Goal: Transaction & Acquisition: Purchase product/service

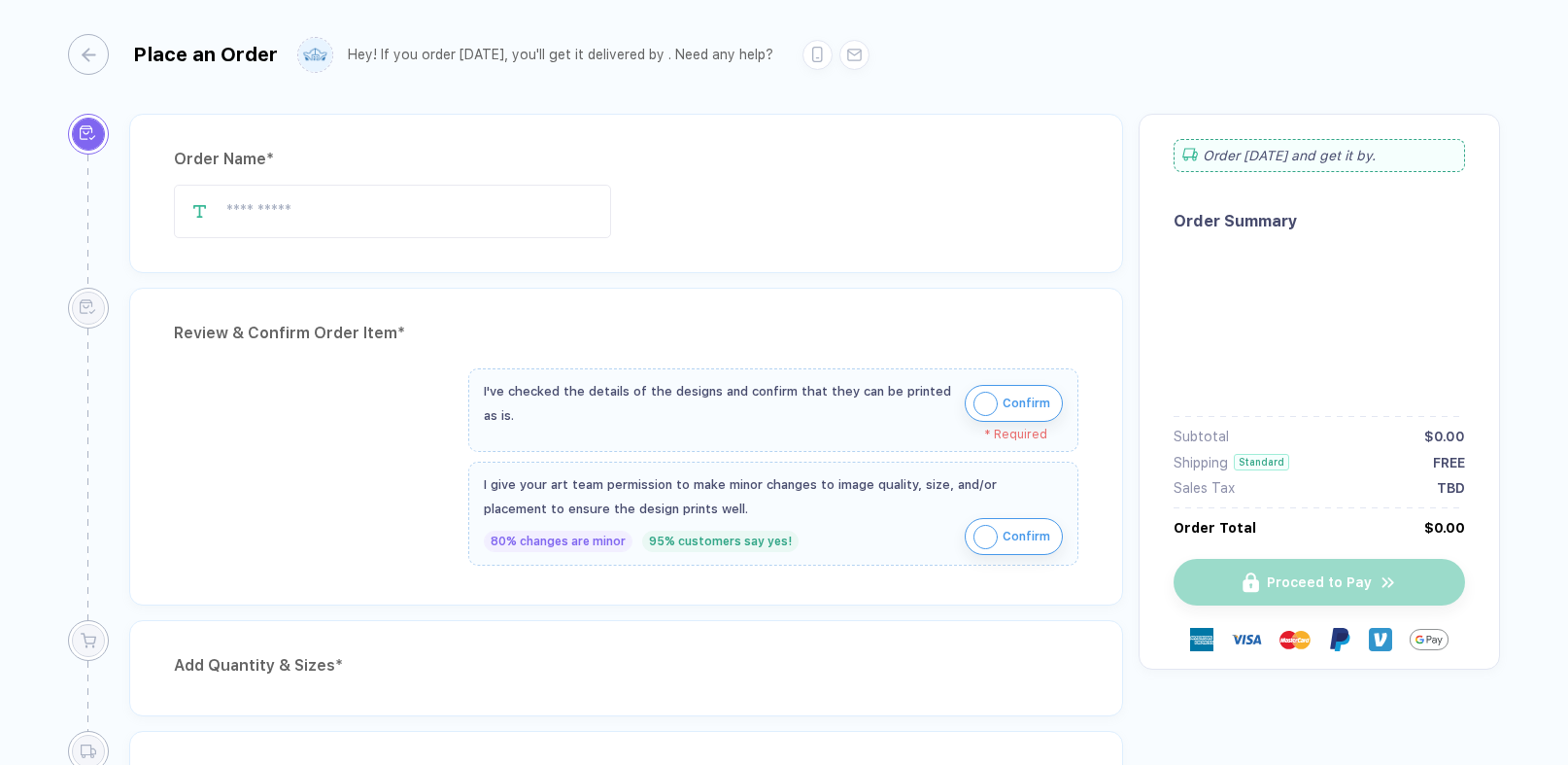
type input "**********"
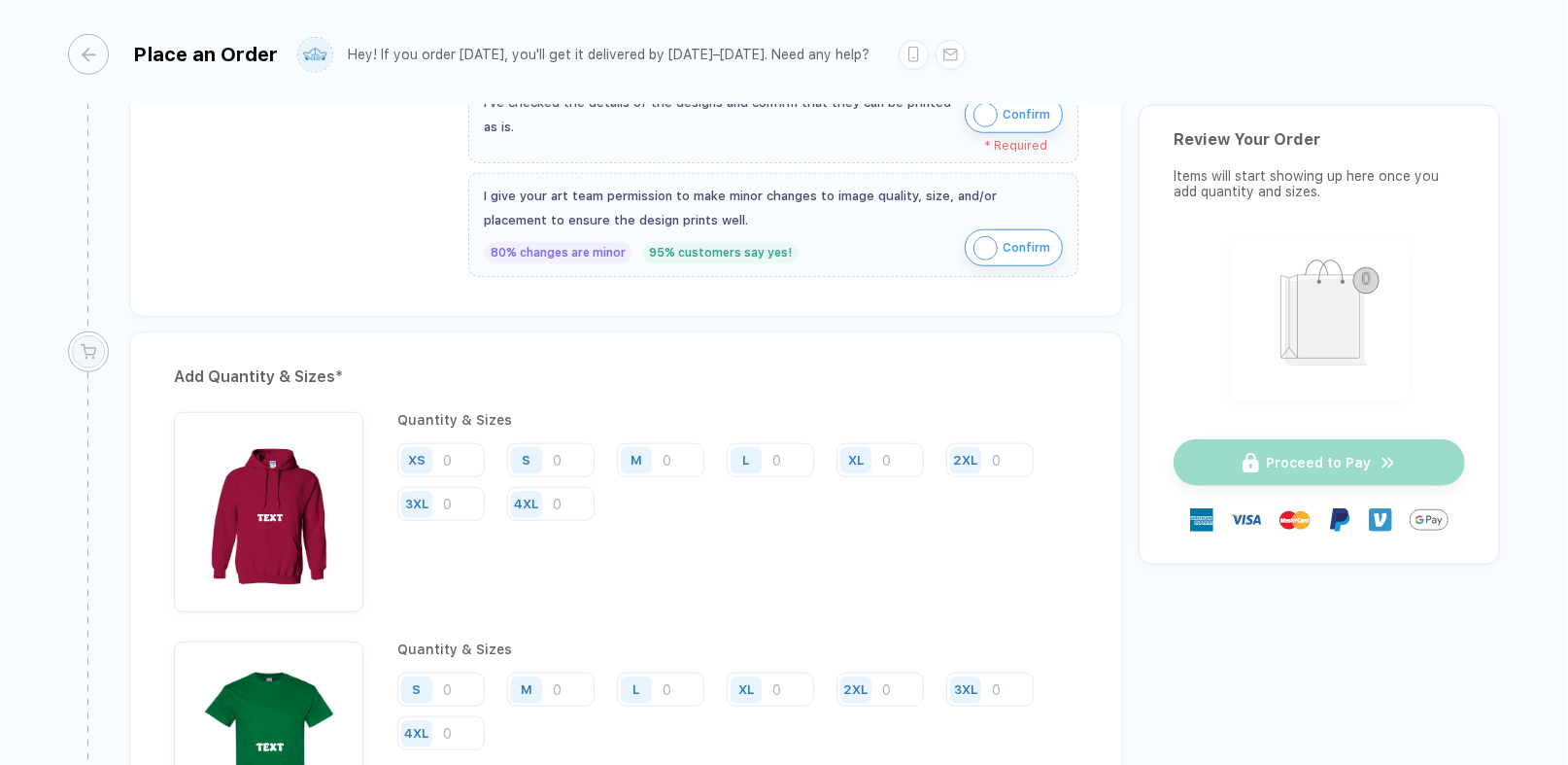
scroll to position [970, 0]
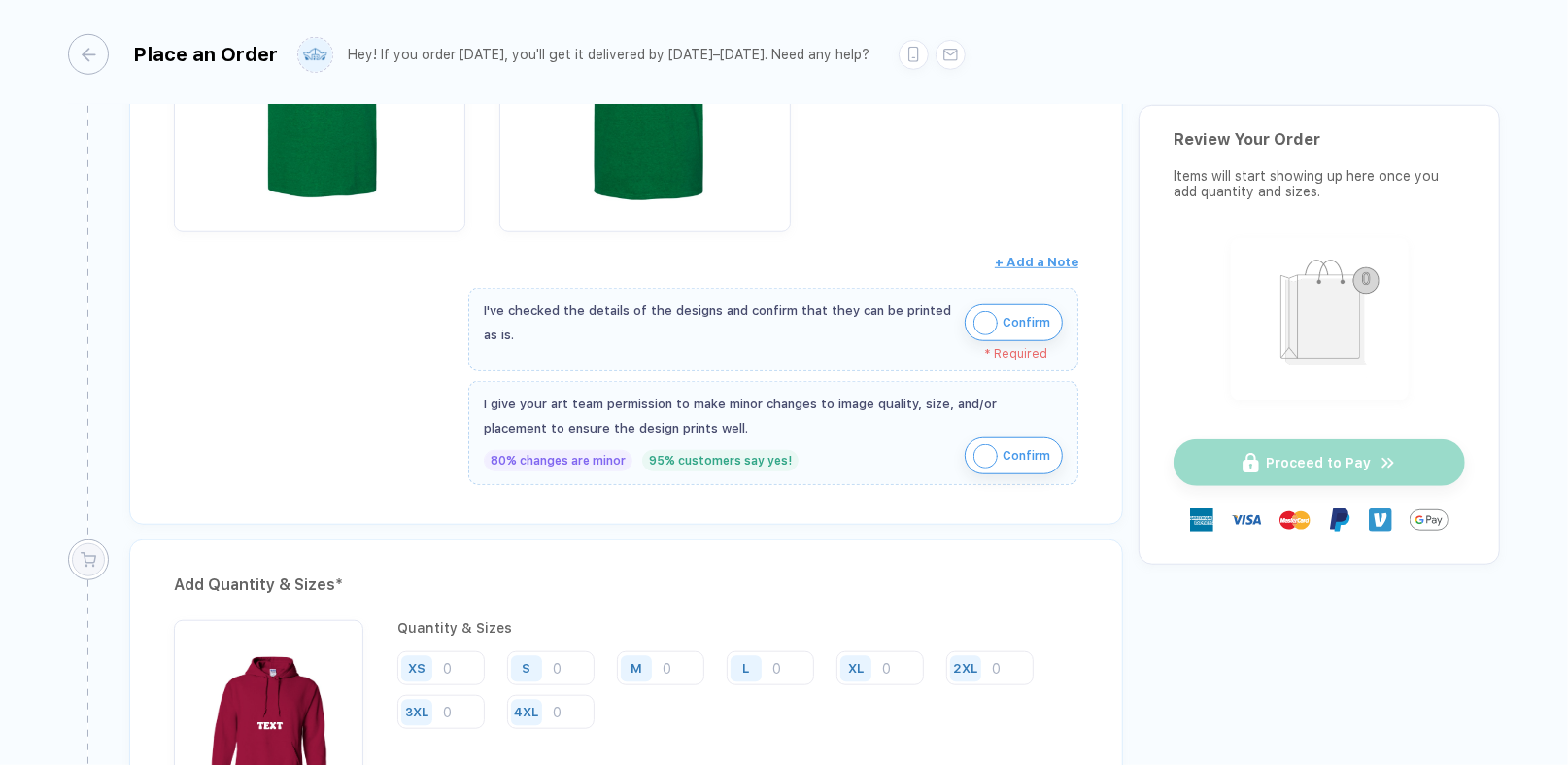
click at [1013, 328] on span "Confirm" at bounding box center [1026, 321] width 48 height 31
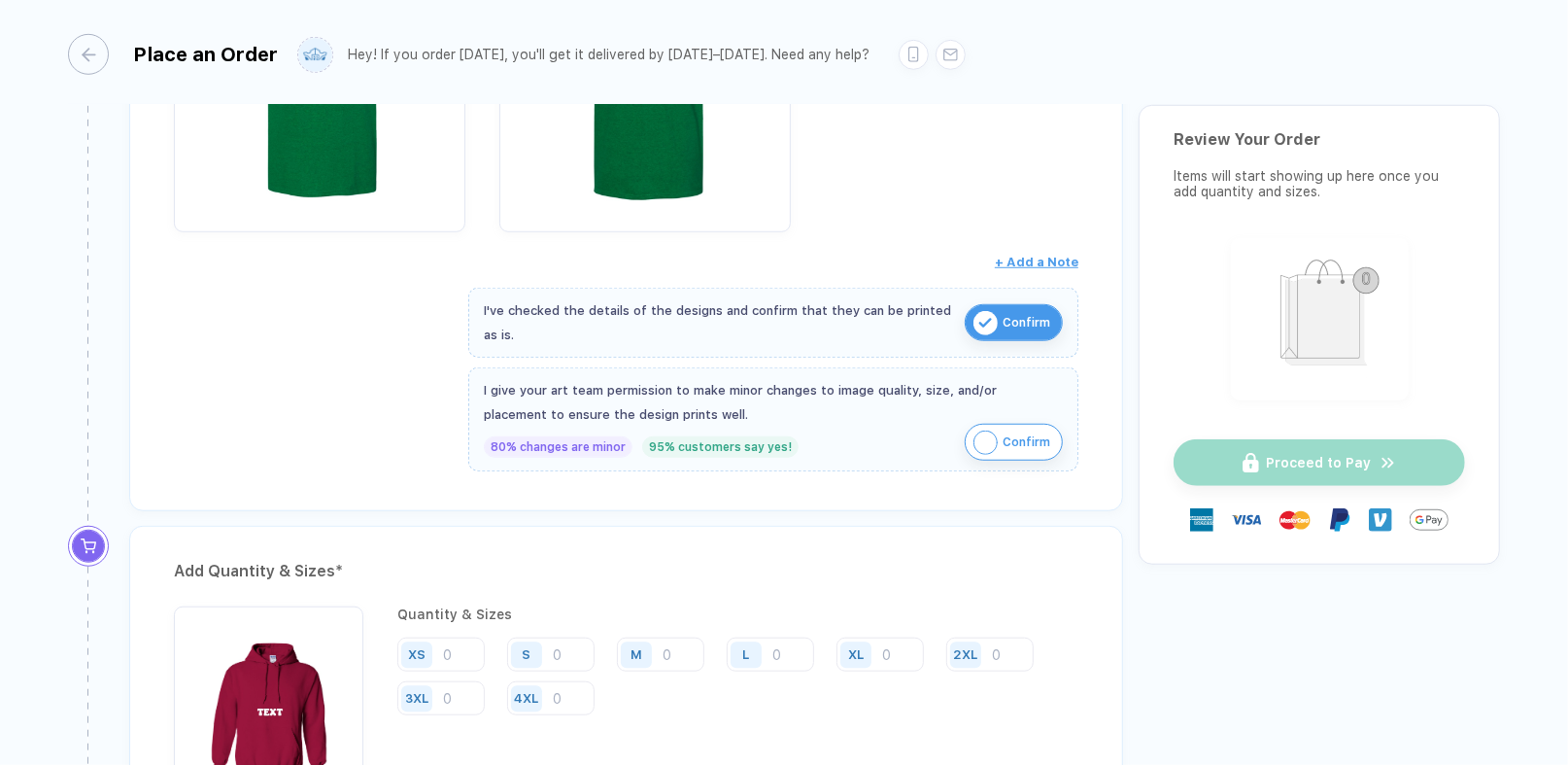
click at [997, 429] on button "Confirm" at bounding box center [1013, 442] width 98 height 37
click at [679, 648] on input "number" at bounding box center [661, 654] width 87 height 34
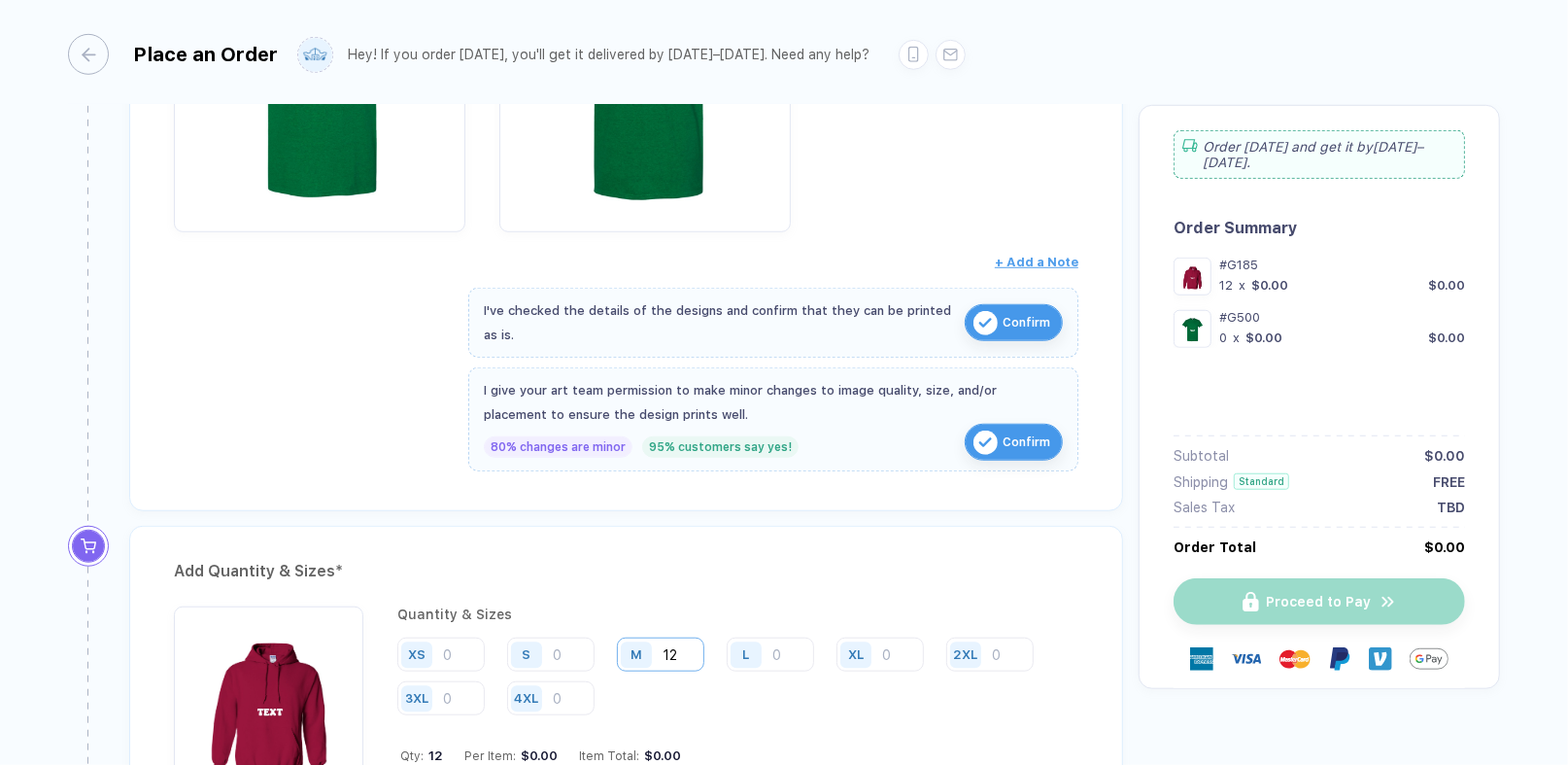
type input "12"
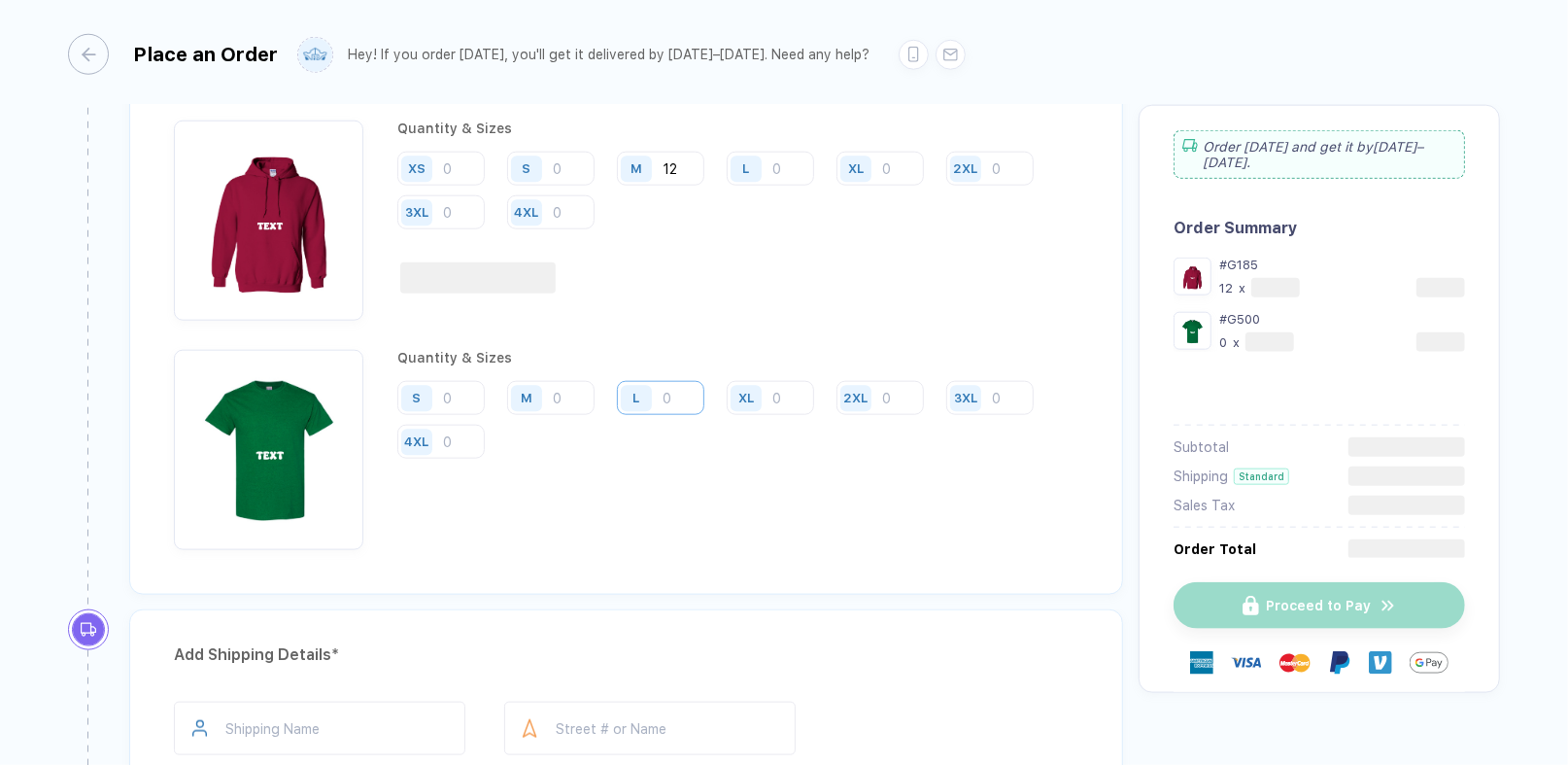
click at [673, 400] on input "number" at bounding box center [661, 398] width 87 height 34
type input "12"
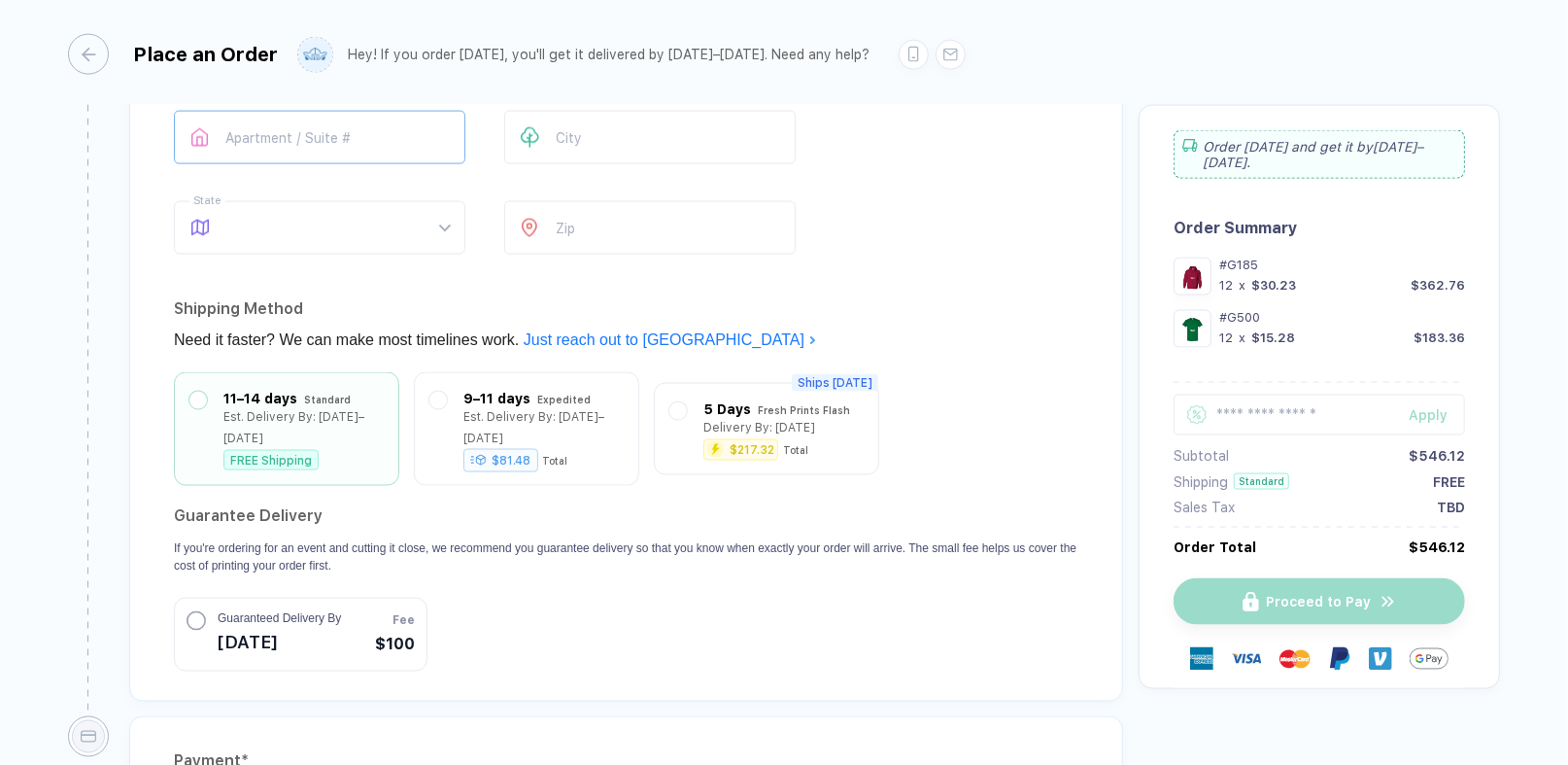
scroll to position [1943, 0]
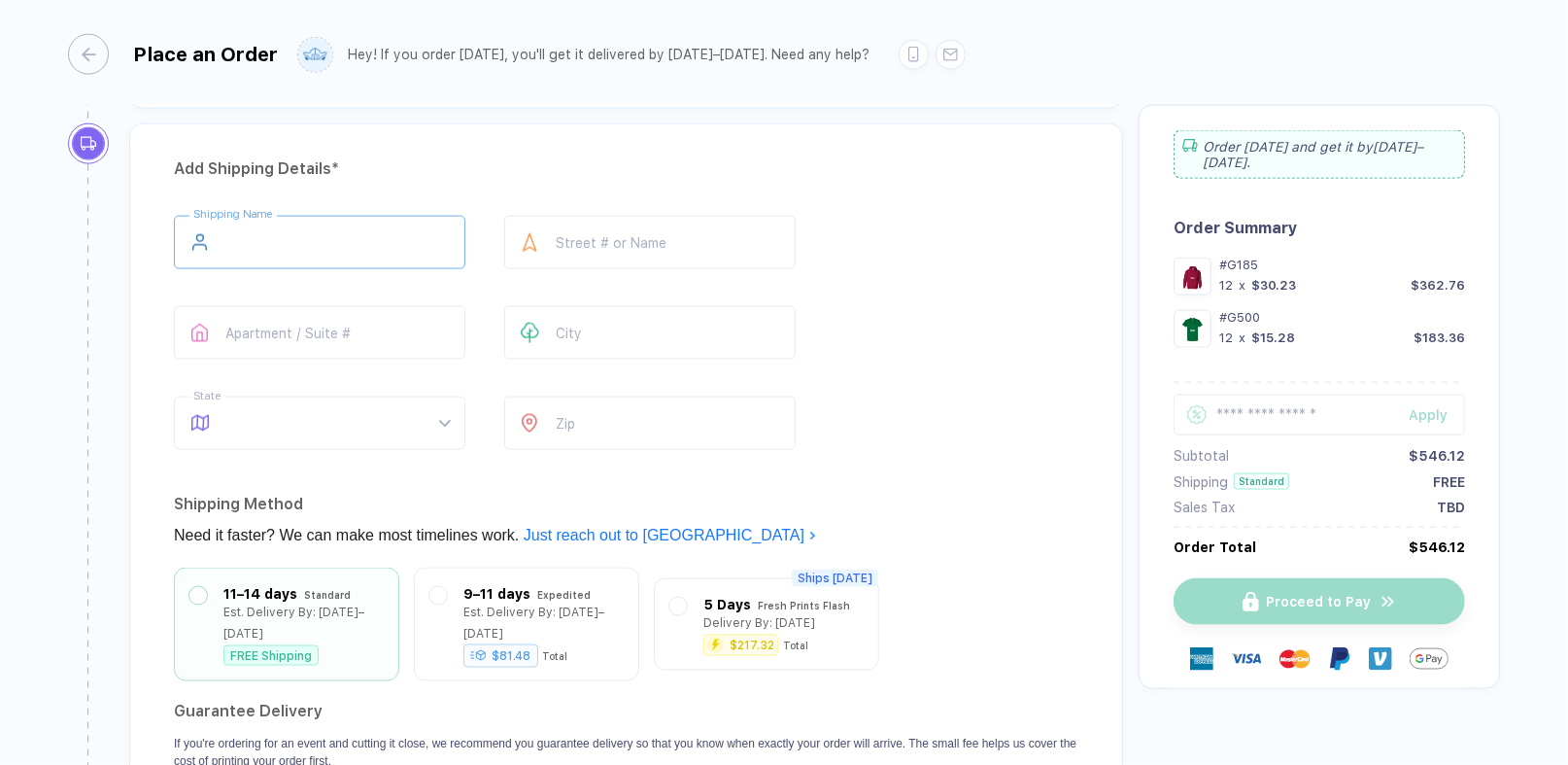
click at [337, 228] on input "text" at bounding box center [319, 242] width 292 height 54
type input "****"
paste input "**********"
type input "**********"
click at [586, 322] on input "text" at bounding box center [650, 332] width 292 height 54
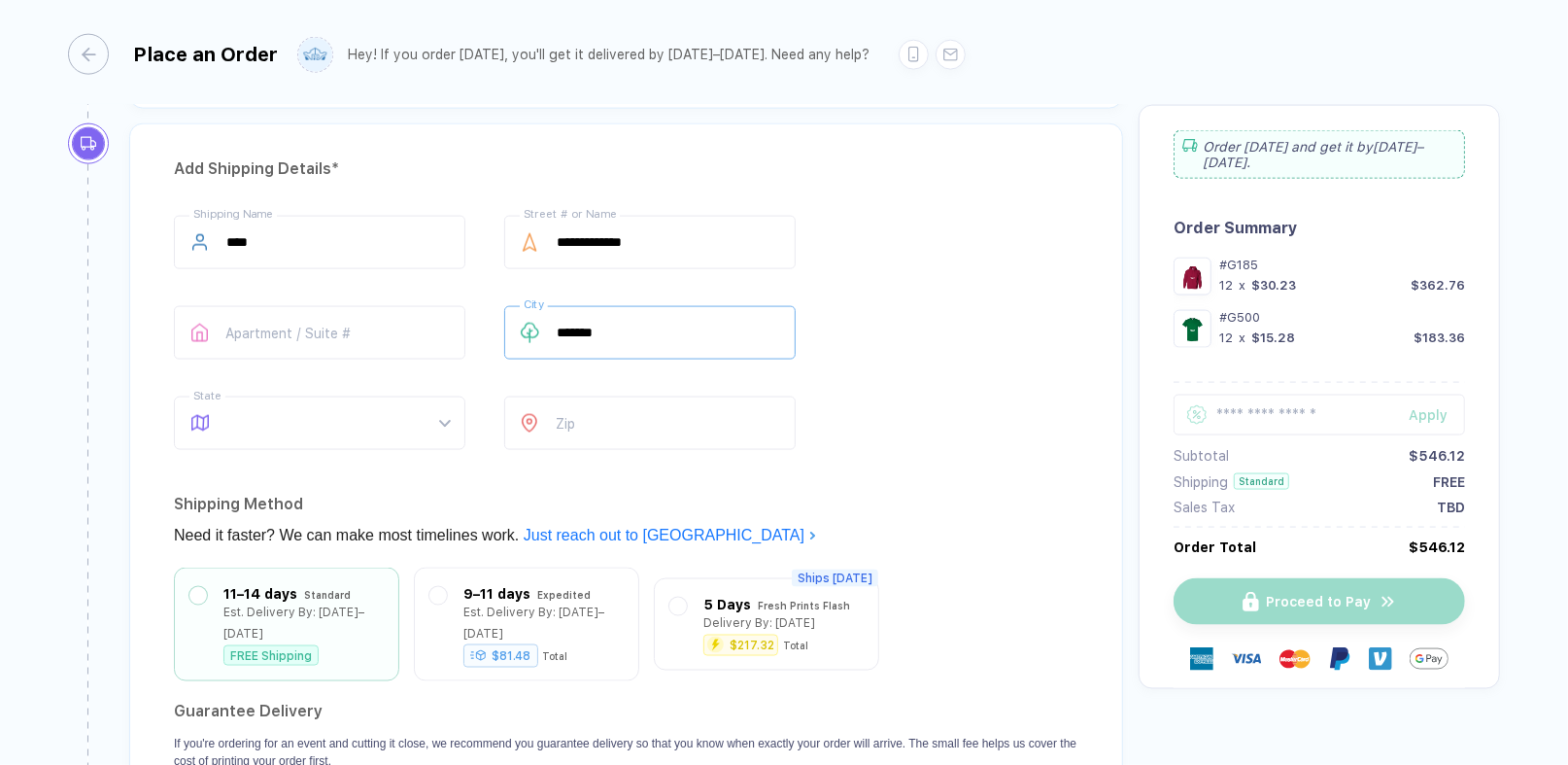
type input "*******"
type input "**"
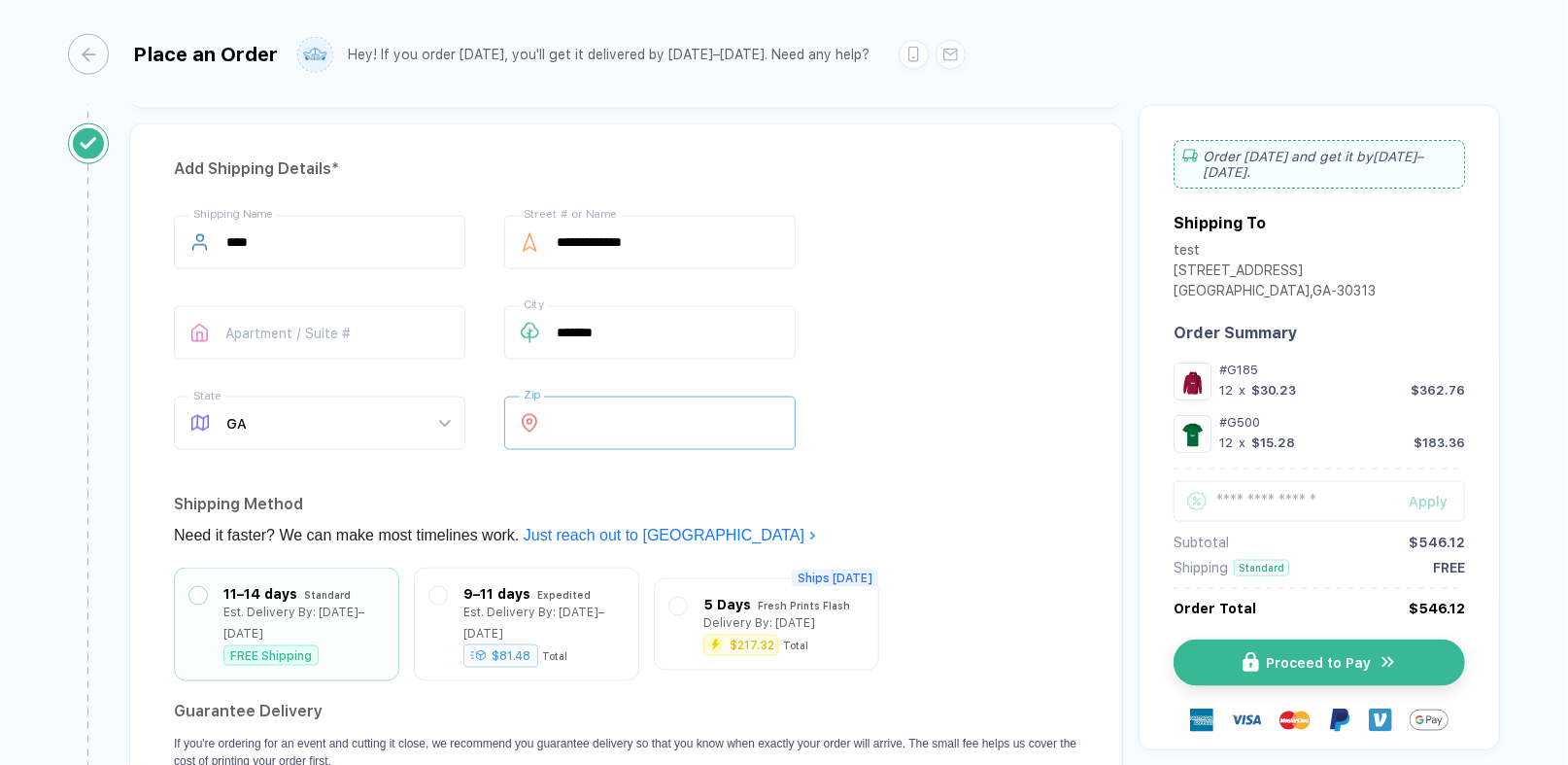
type input "*****"
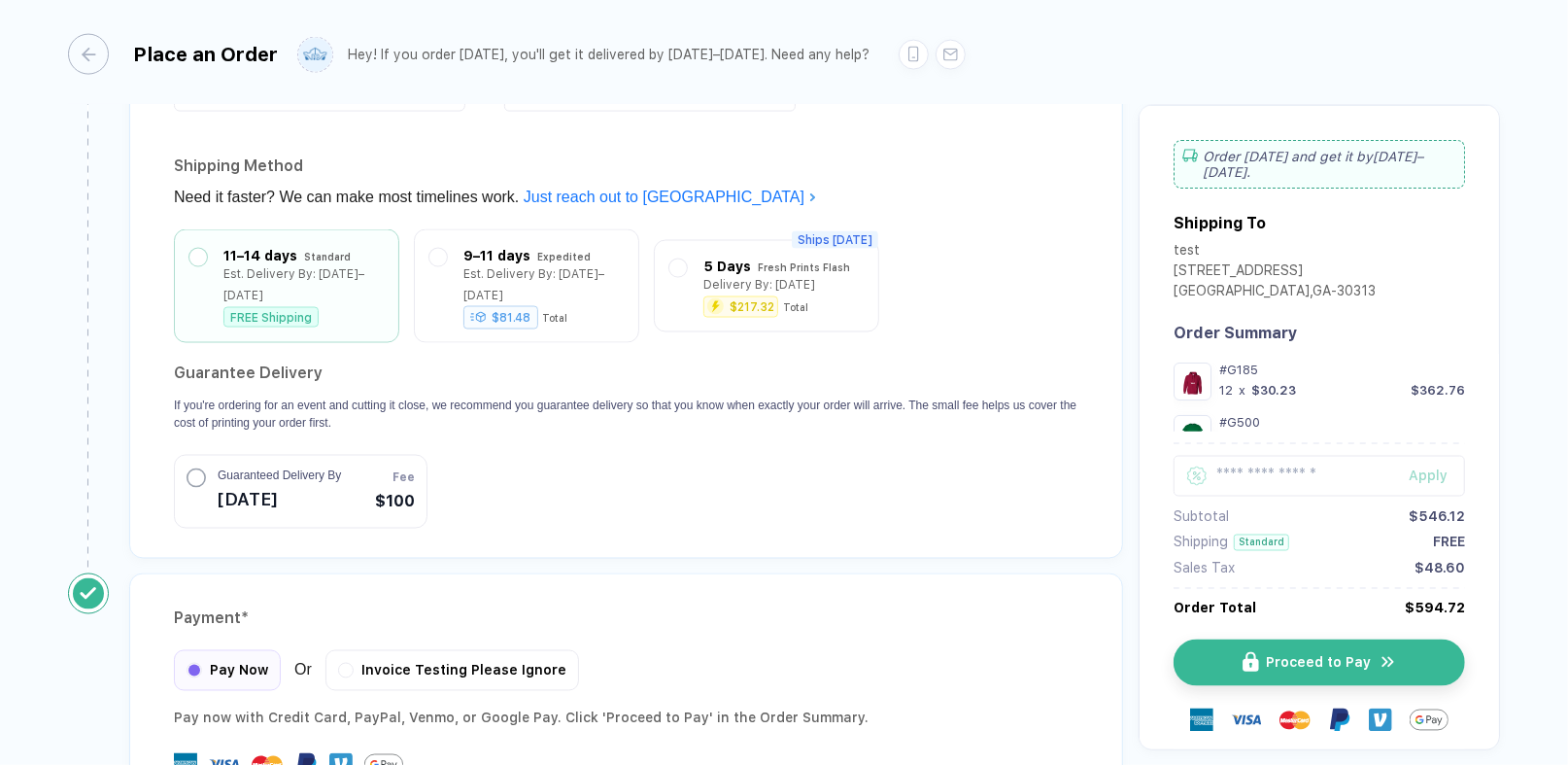
scroll to position [2414, 0]
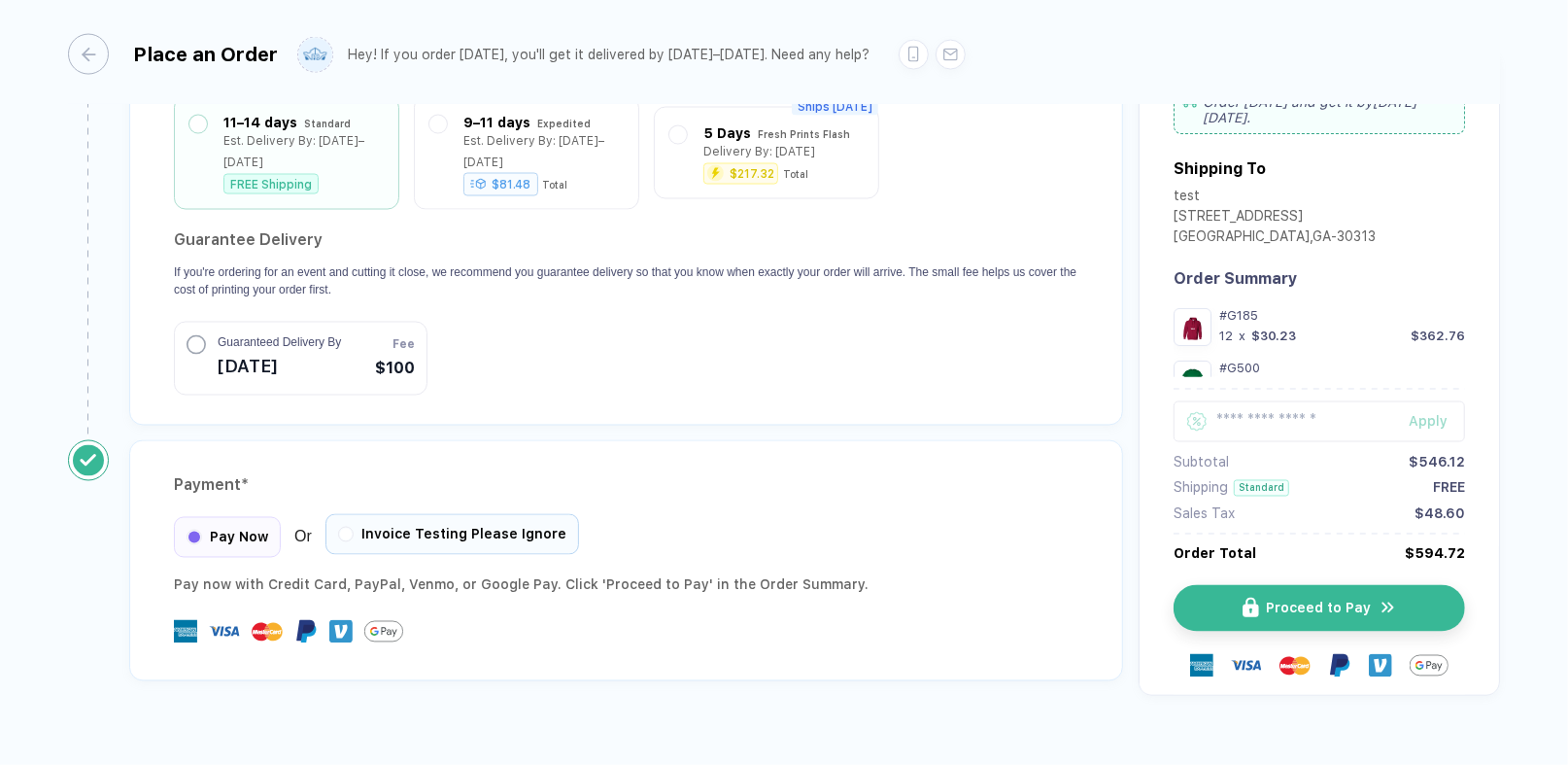
click at [434, 520] on div "Invoice Testing Please Ignore" at bounding box center [452, 534] width 254 height 41
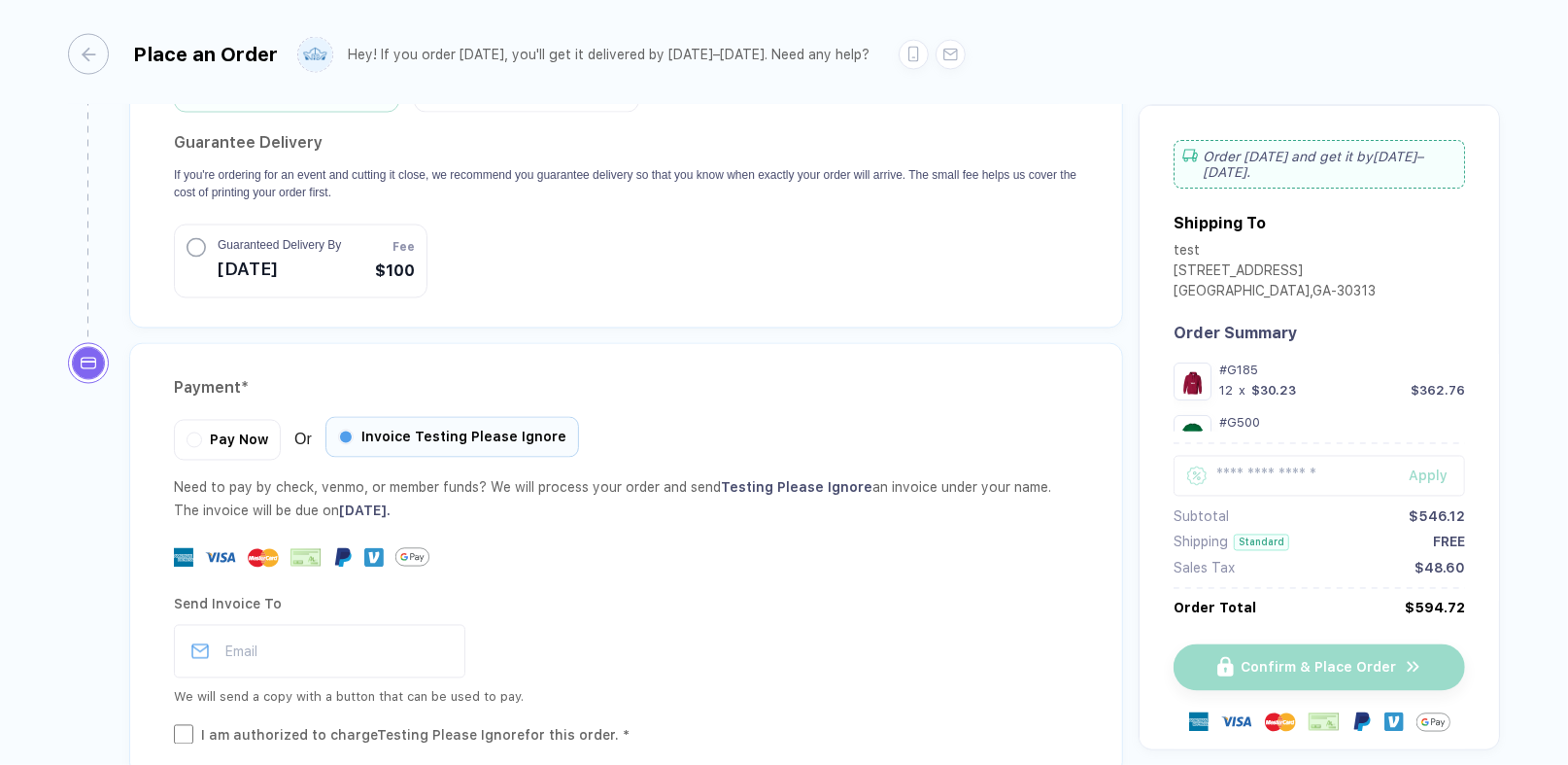
scroll to position [2605, 0]
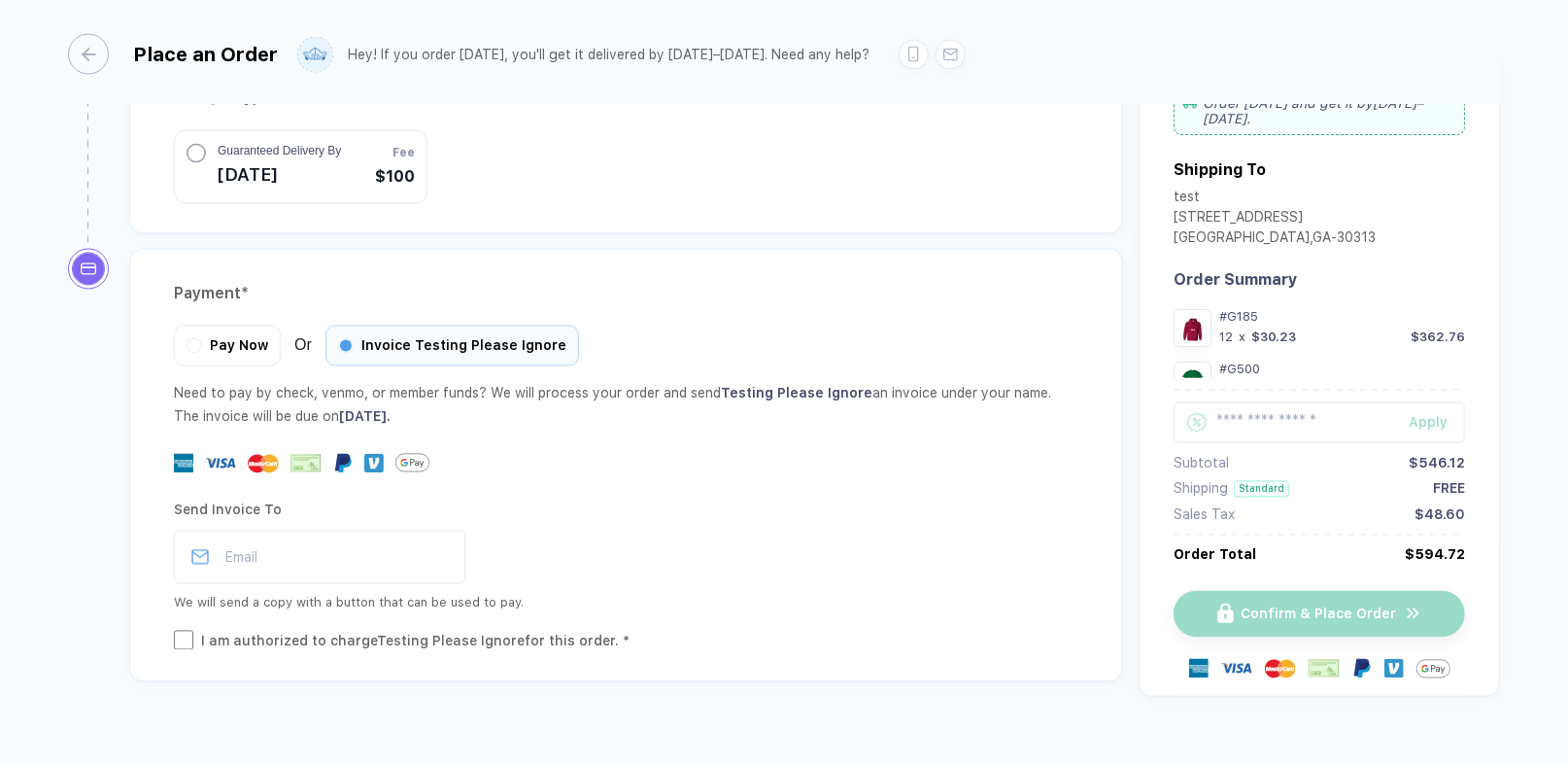
click at [193, 631] on div "I am authorized to charge Testing Please Ignore for this order. *" at bounding box center [626, 642] width 905 height 22
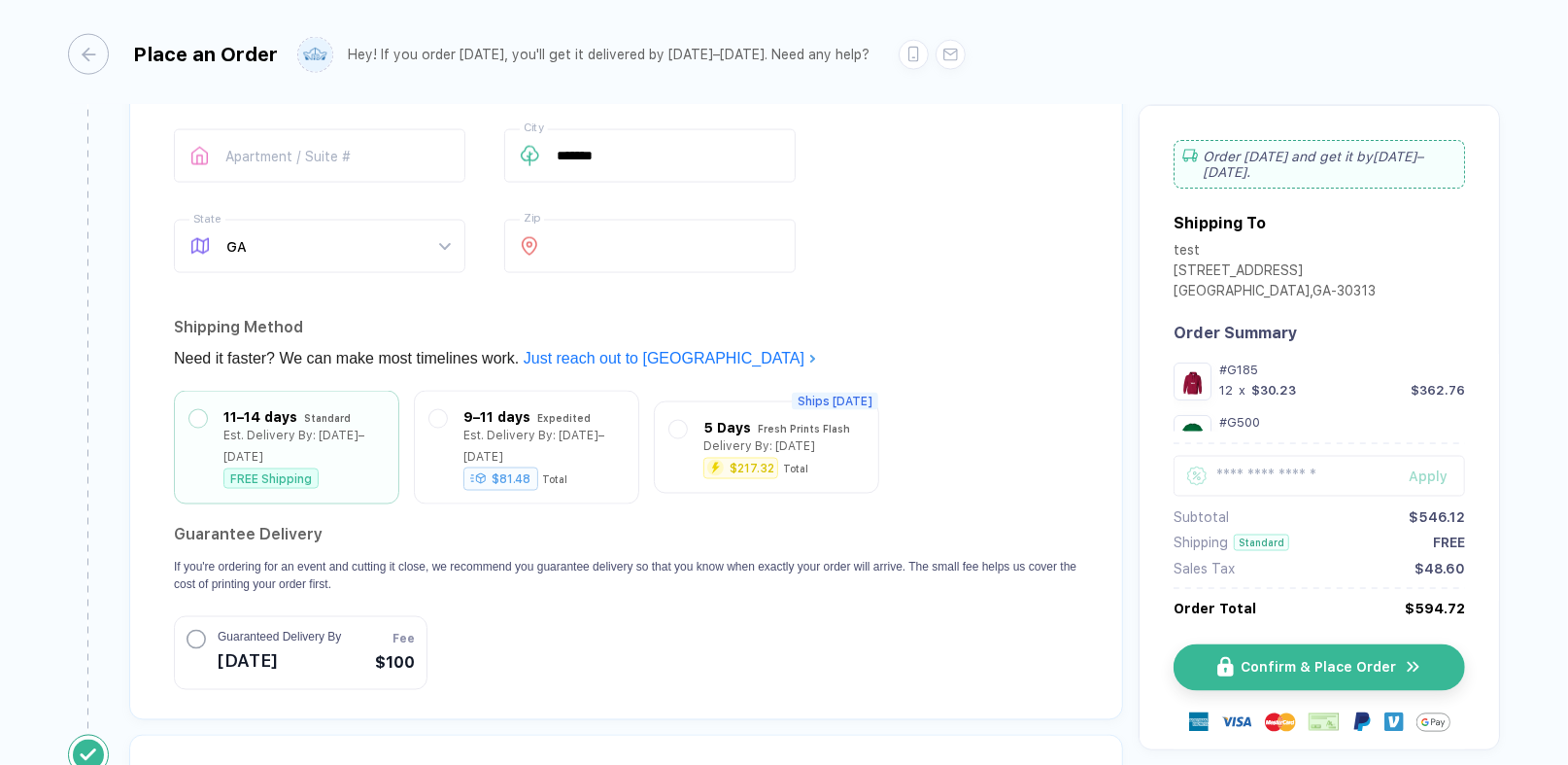
scroll to position [2022, 0]
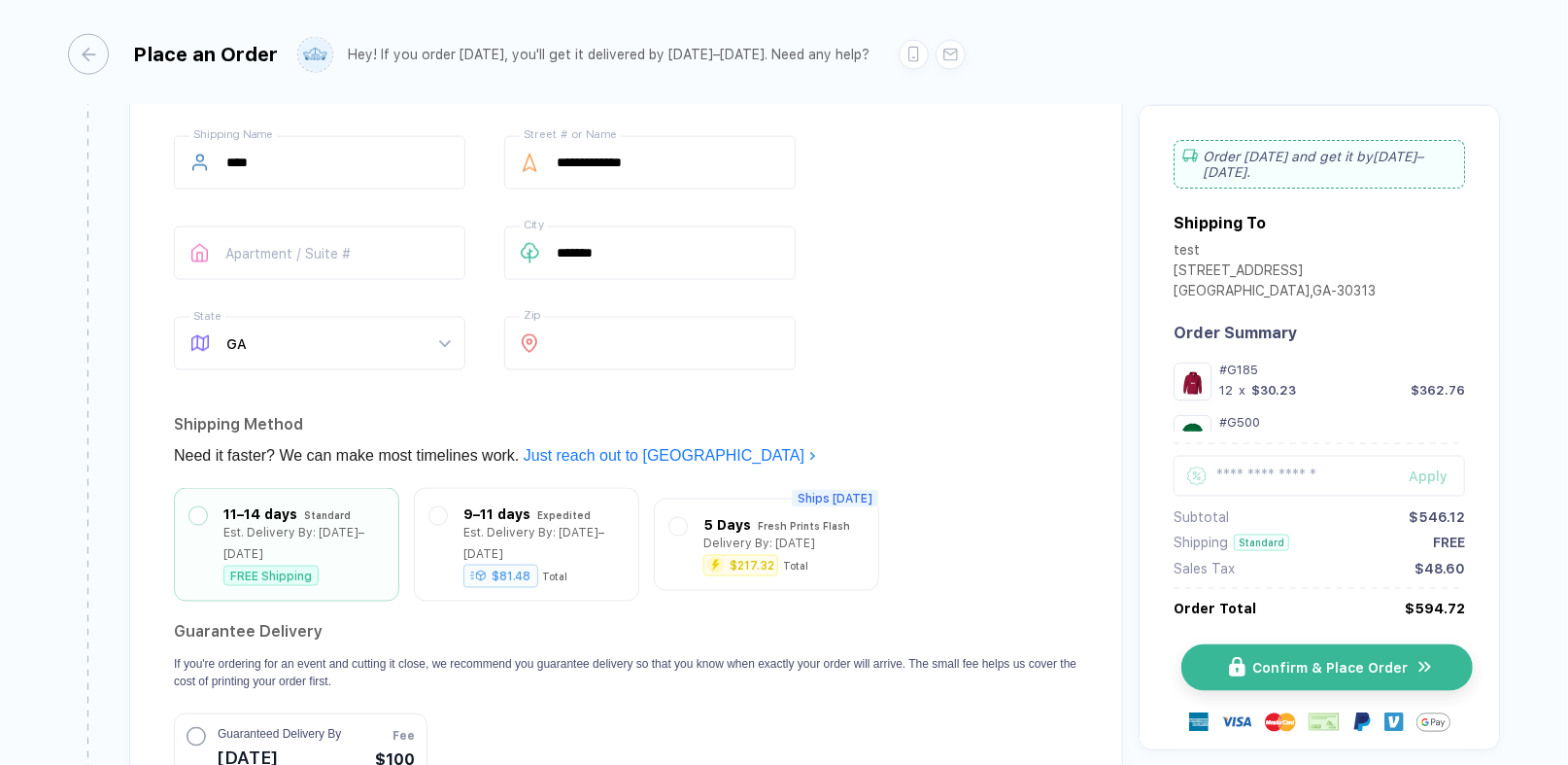
click at [1316, 651] on button "Confirm & Place Order" at bounding box center [1327, 667] width 292 height 47
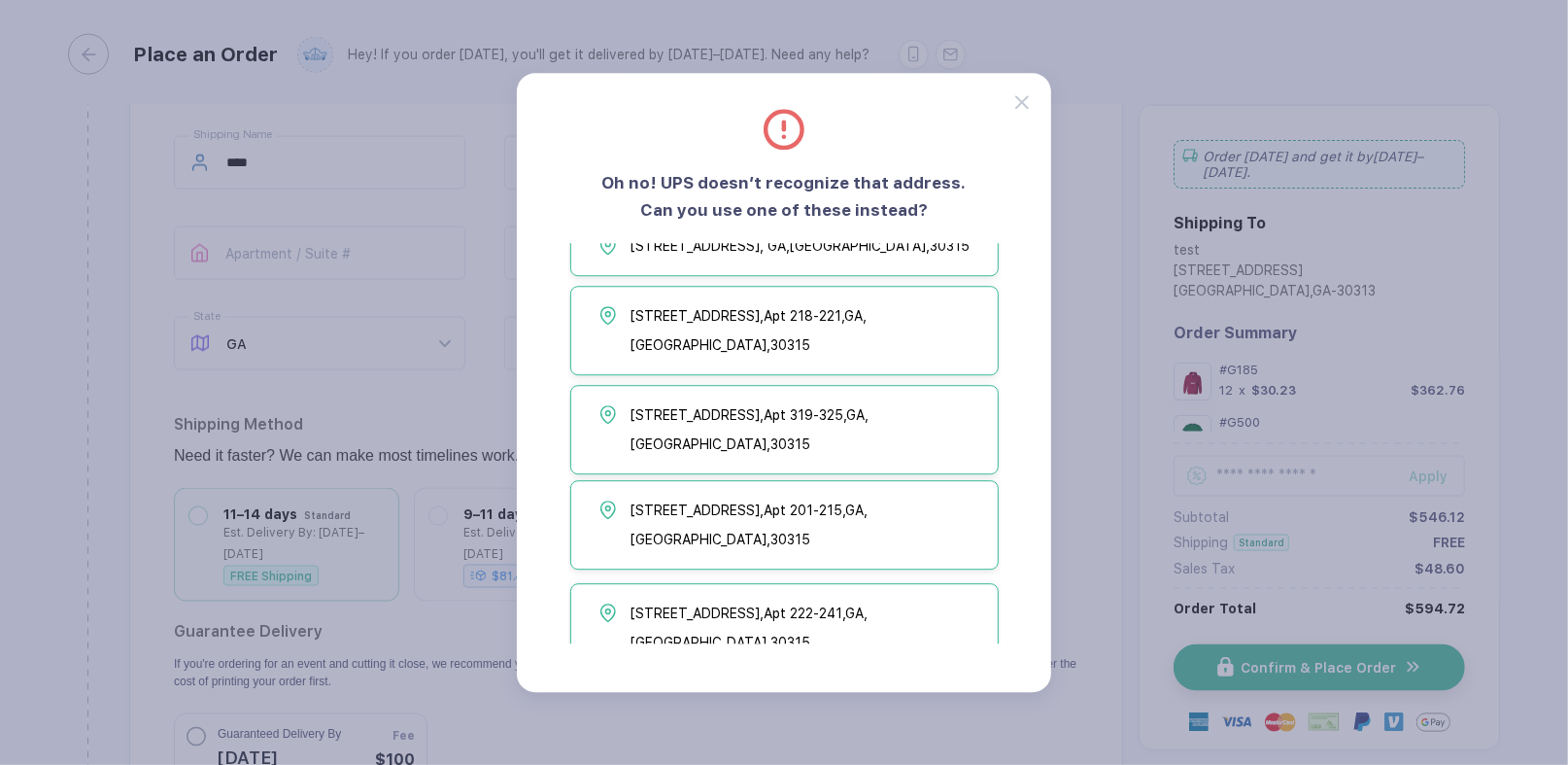
scroll to position [0, 0]
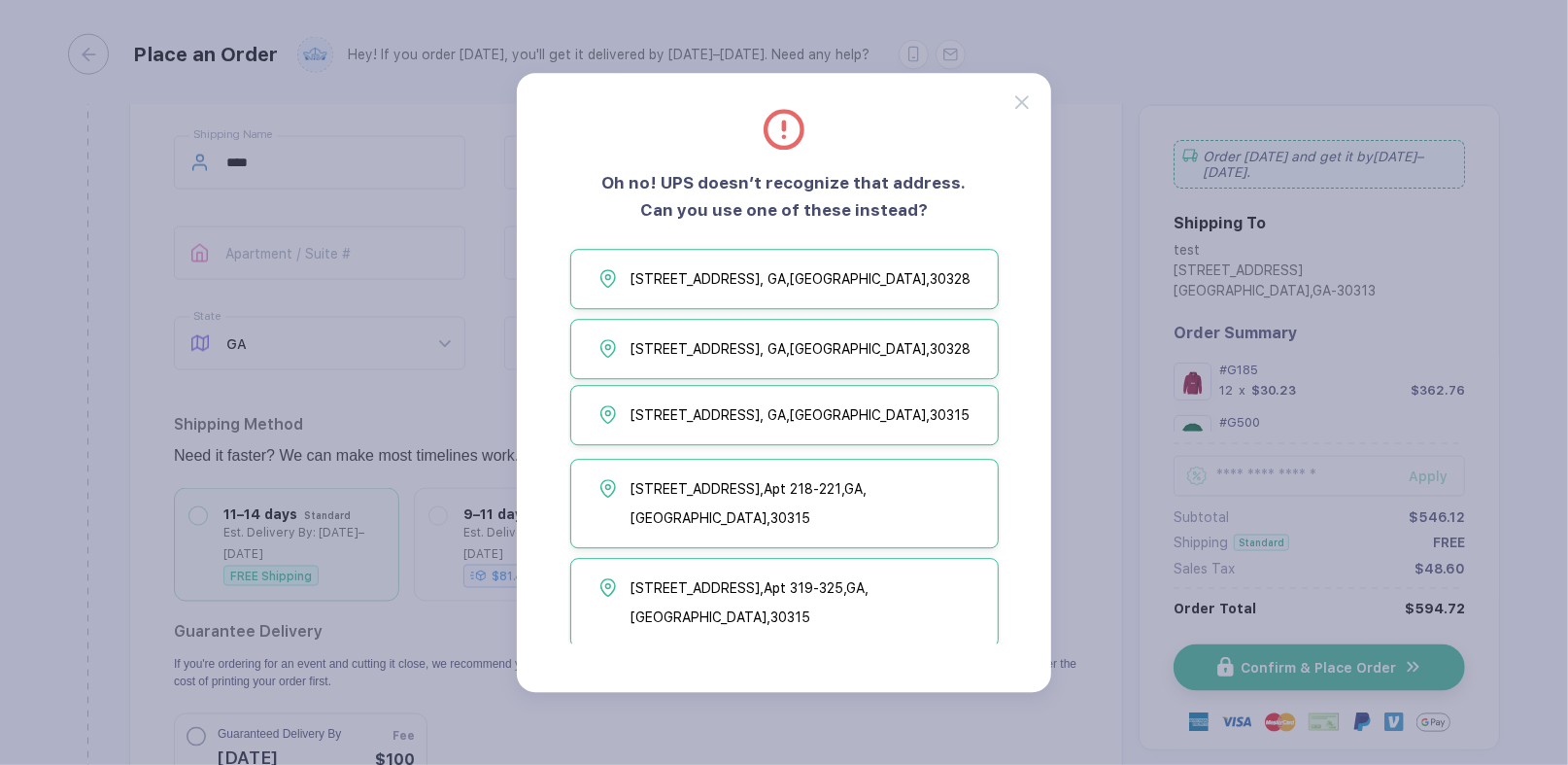
click at [861, 424] on span "[STREET_ADDRESS]" at bounding box center [800, 414] width 339 height 29
type input "**********"
type input "*****"
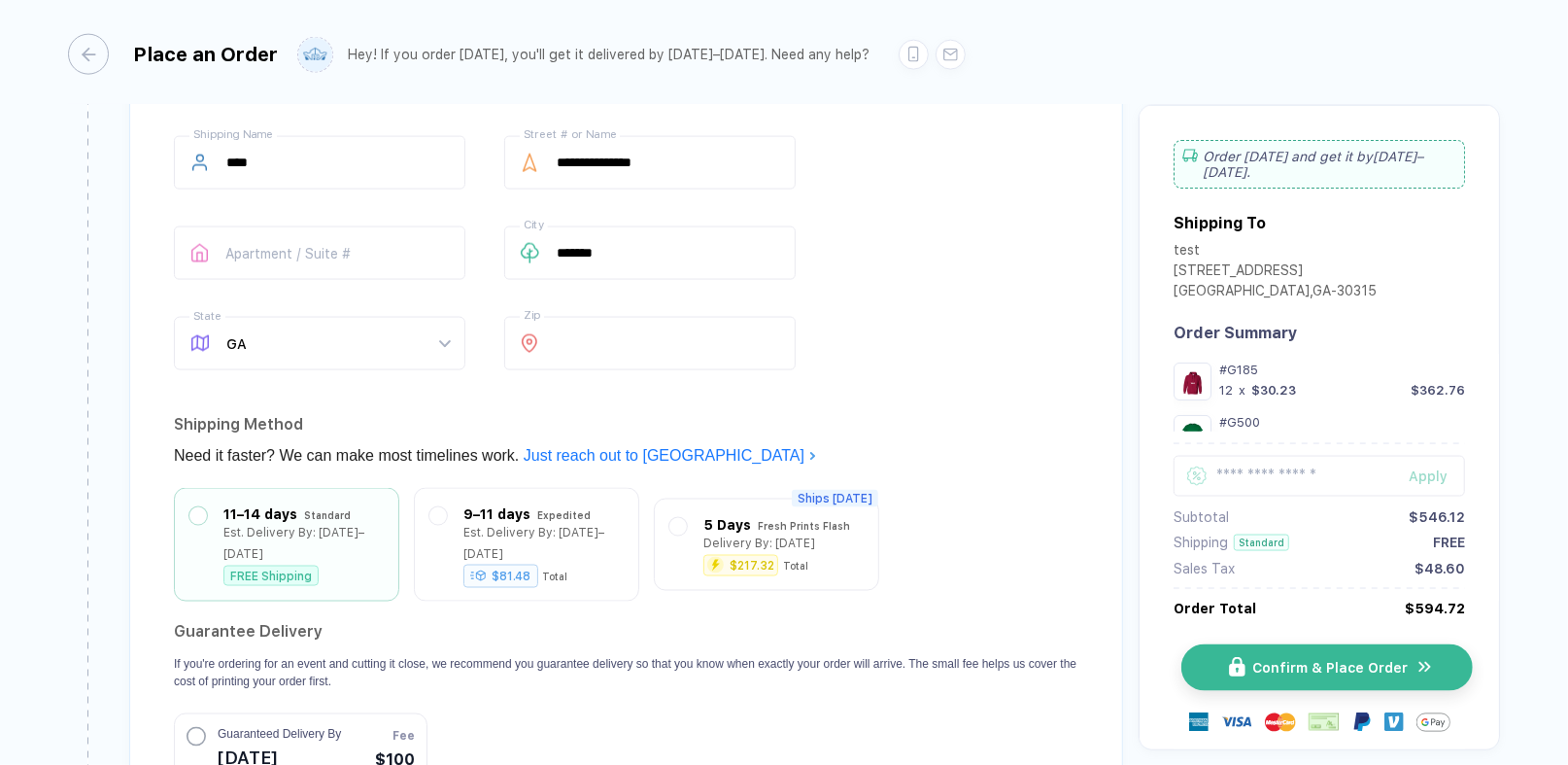
click at [1252, 676] on button "Confirm & Place Order" at bounding box center [1327, 667] width 292 height 47
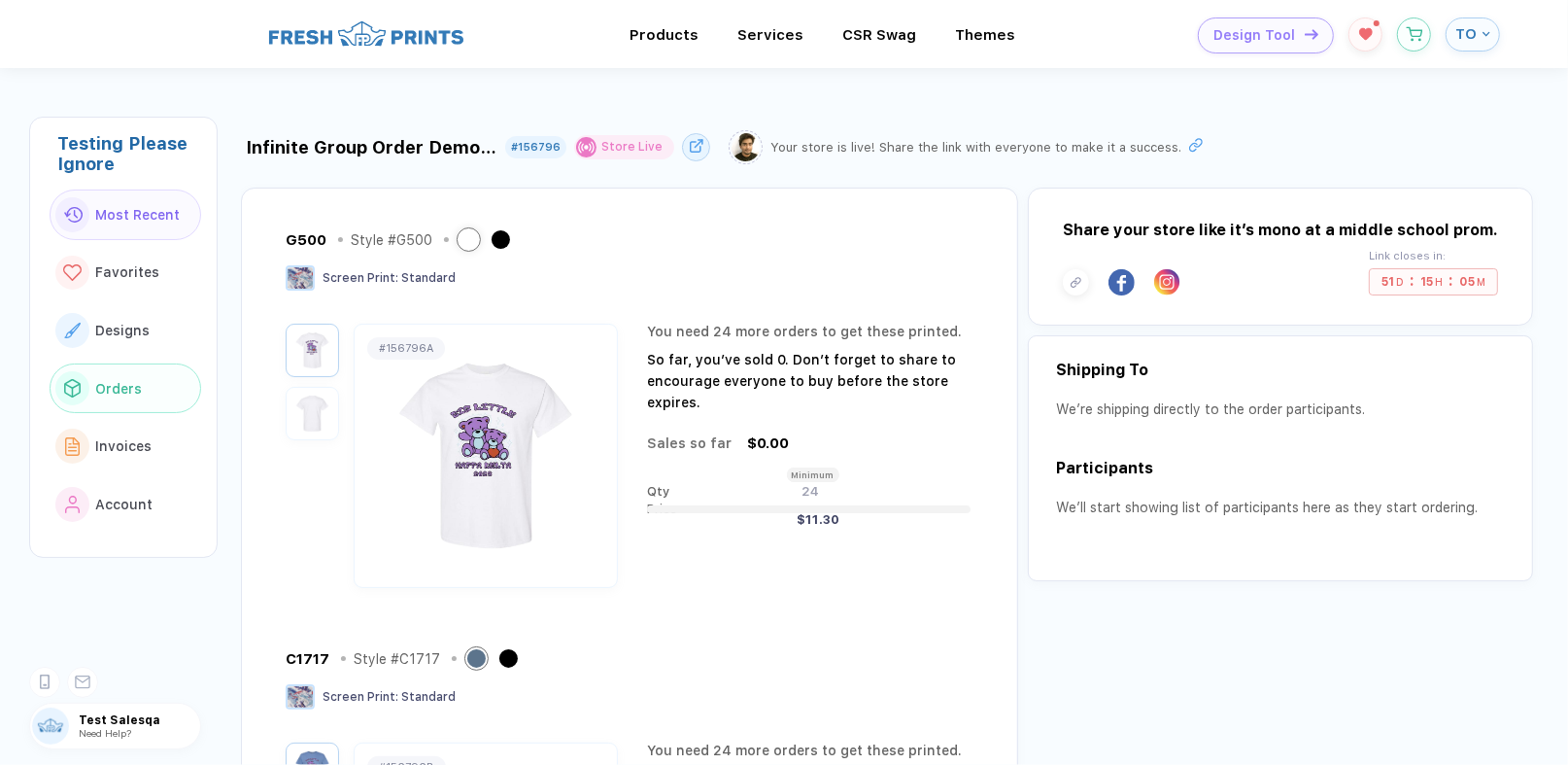
click at [147, 380] on button "Orders" at bounding box center [125, 388] width 152 height 51
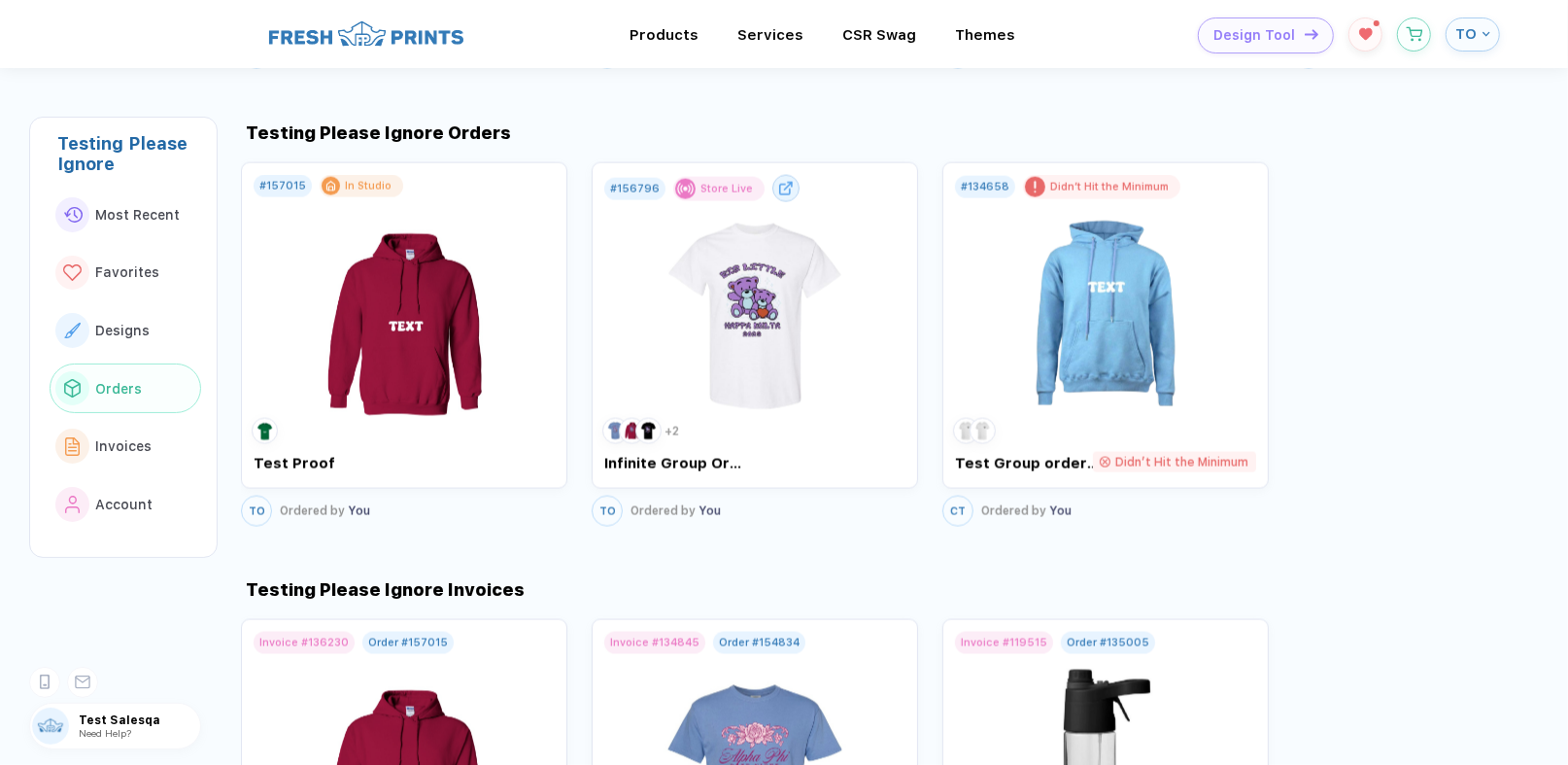
scroll to position [2165, 0]
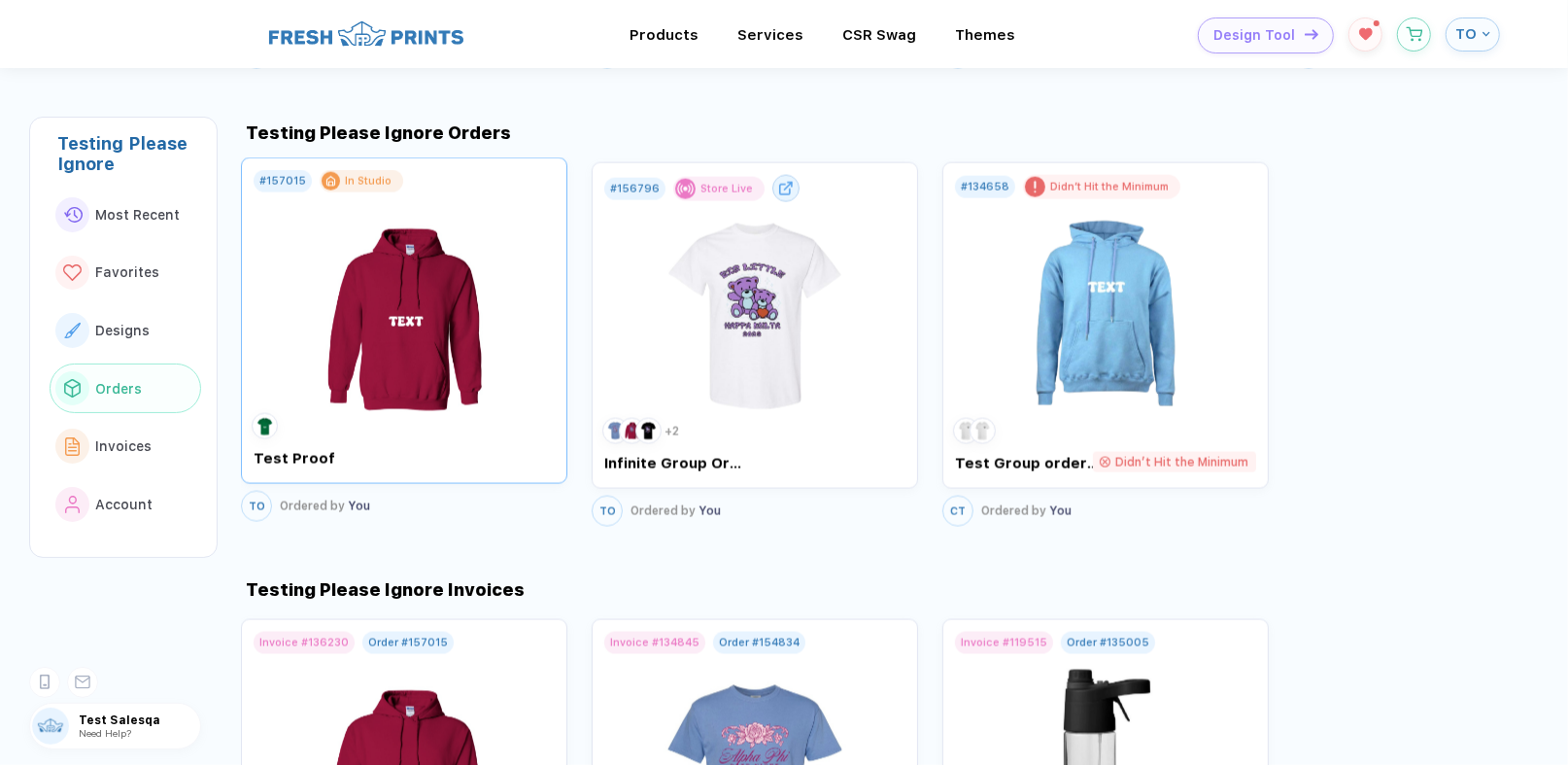
click at [400, 305] on img at bounding box center [405, 307] width 218 height 228
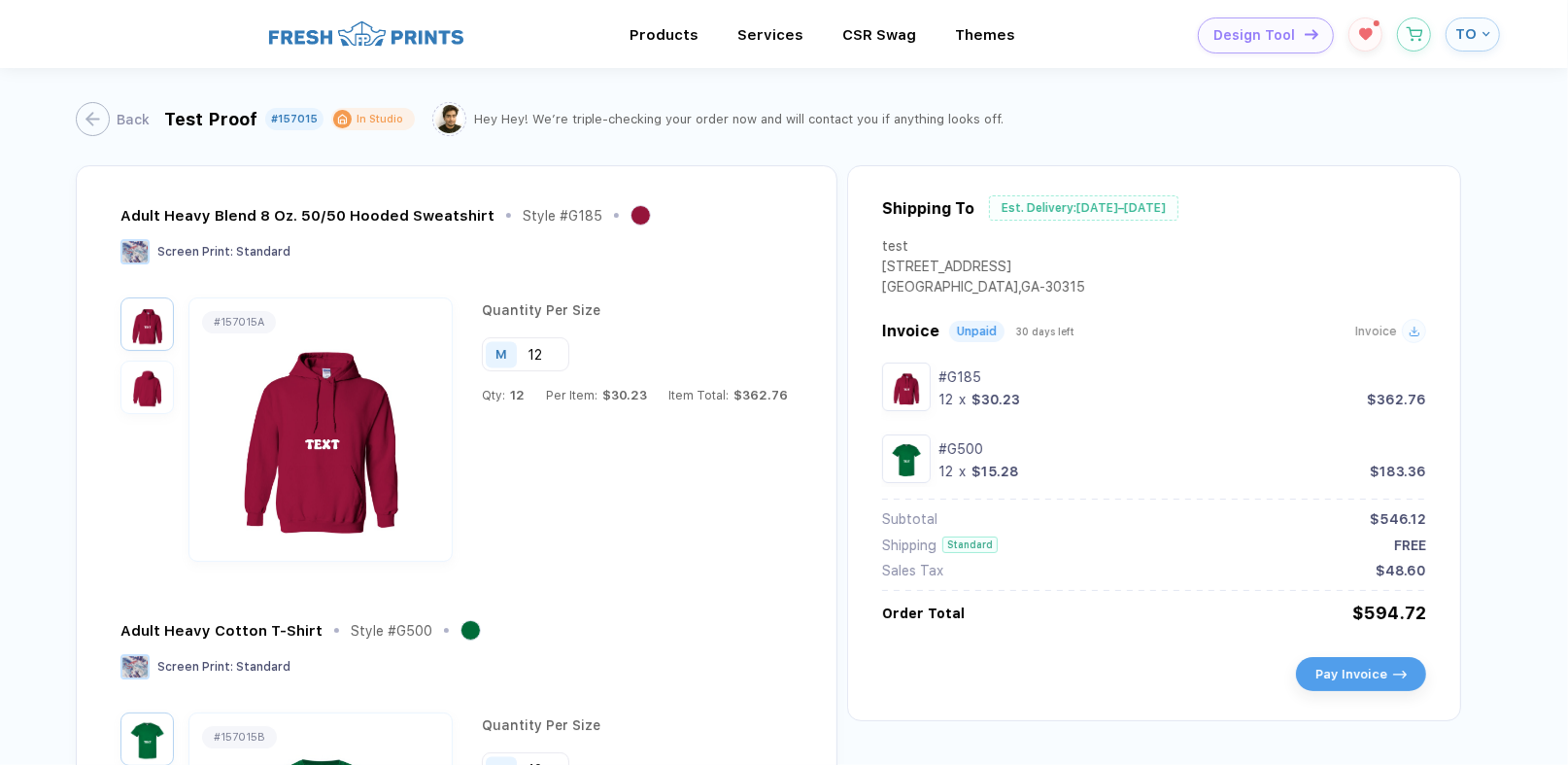
click at [879, 150] on div "Back Test Proof #157015 In Studio Hey Hey! We’re triple-checking your order now…" at bounding box center [784, 117] width 1416 height 97
click at [75, 109] on div "button" at bounding box center [83, 119] width 34 height 34
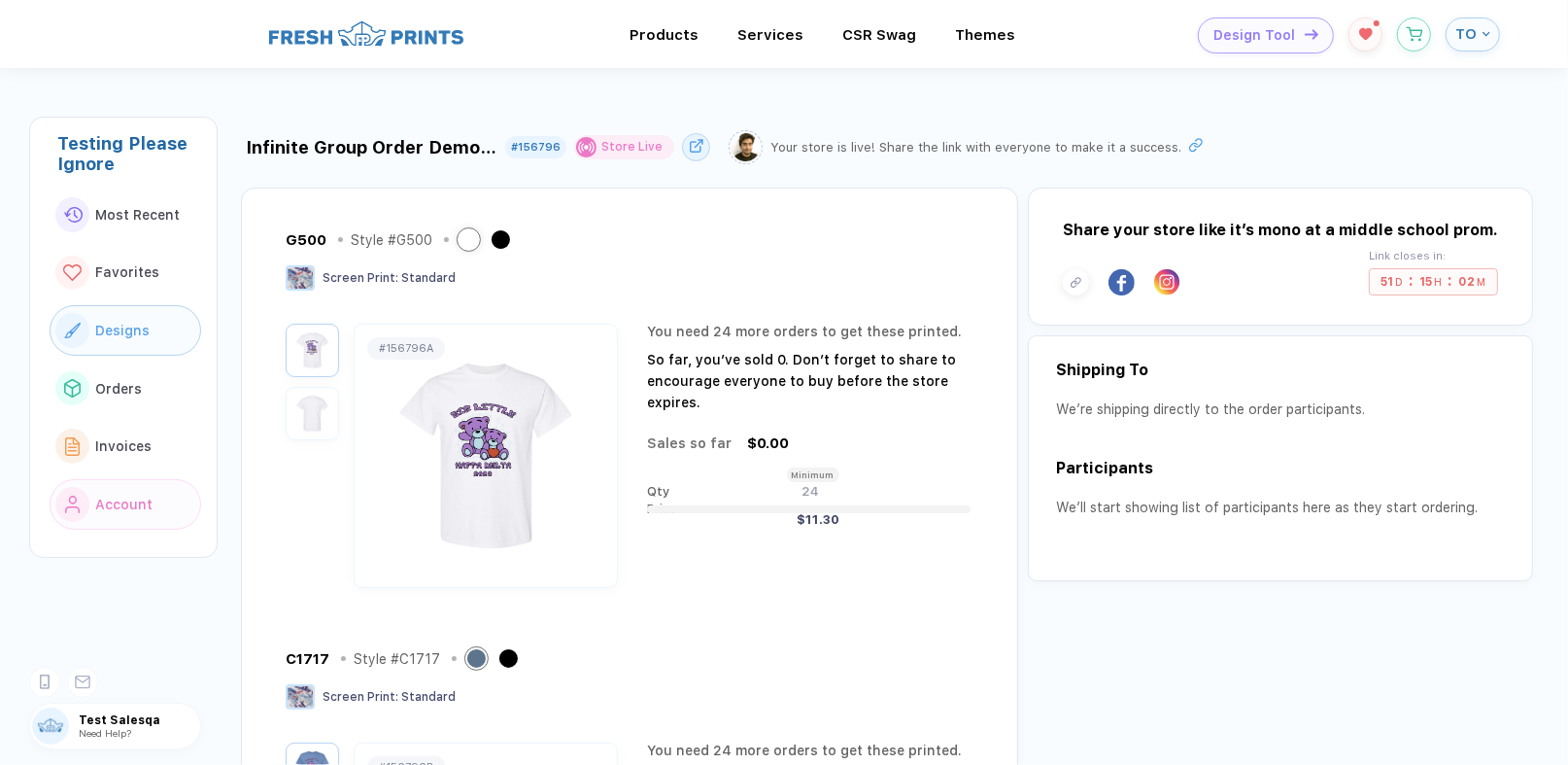
click at [103, 314] on button "Designs" at bounding box center [125, 329] width 152 height 51
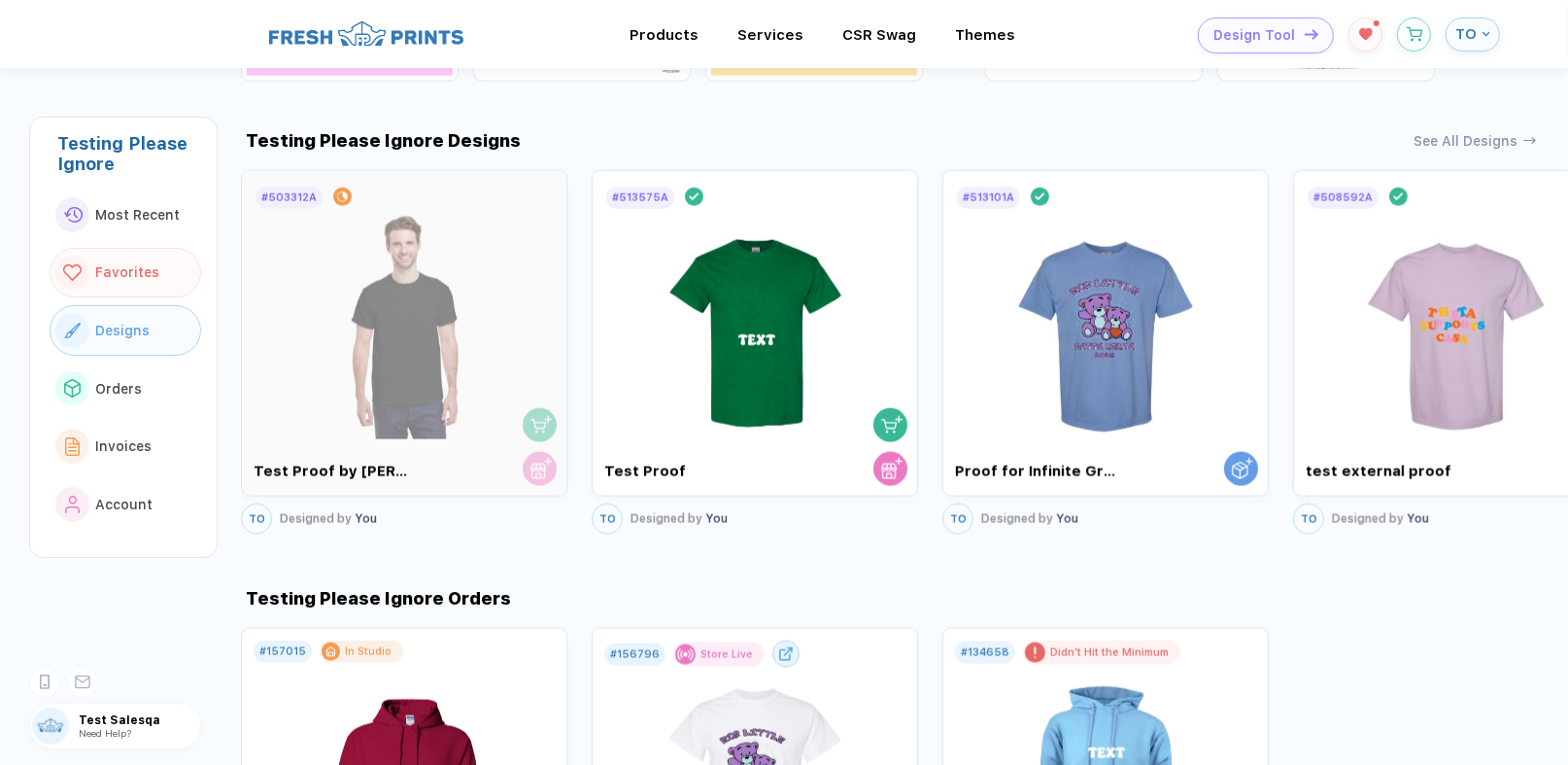
scroll to position [1709, 0]
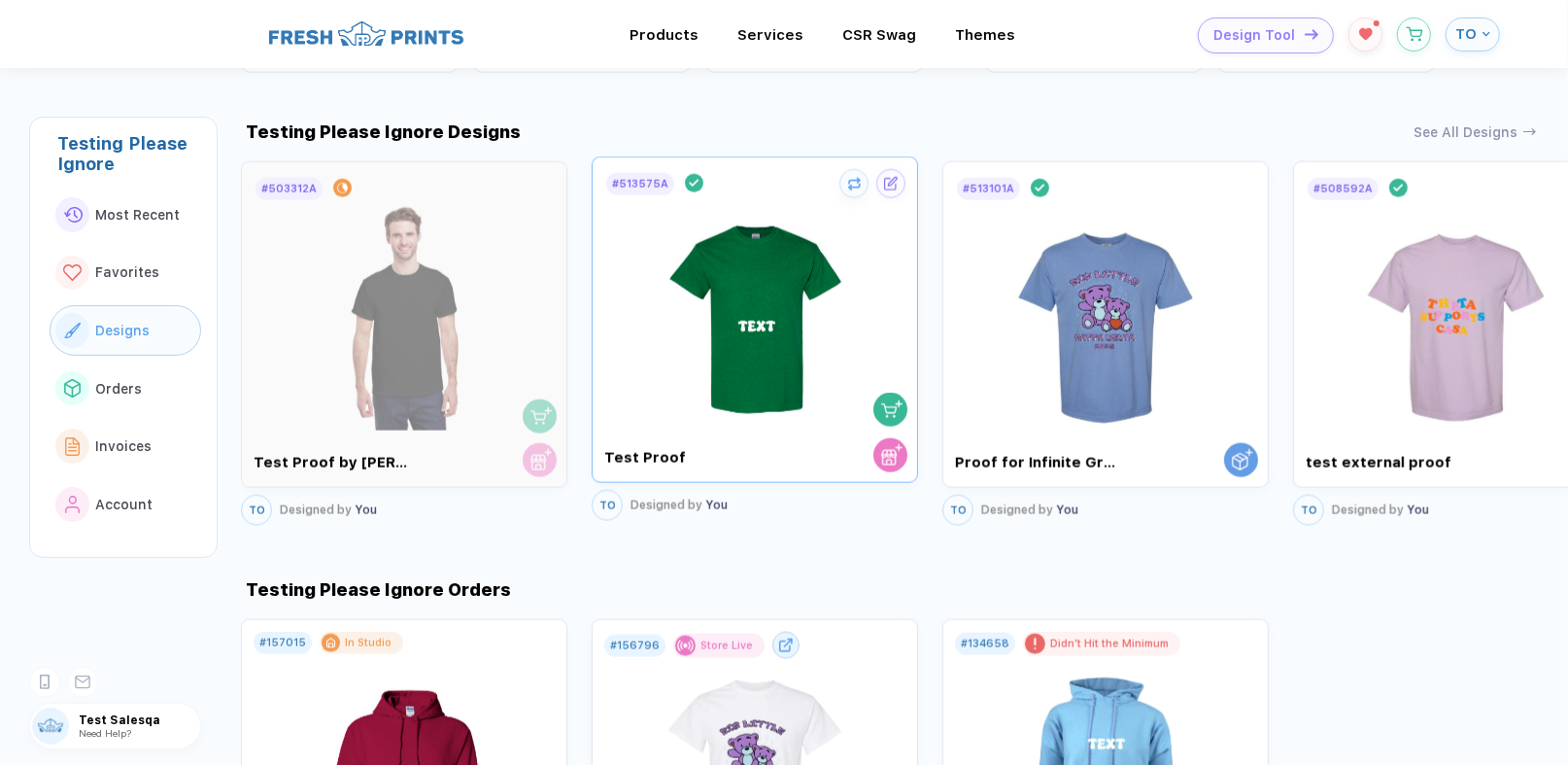
click at [873, 409] on button "button" at bounding box center [890, 410] width 34 height 34
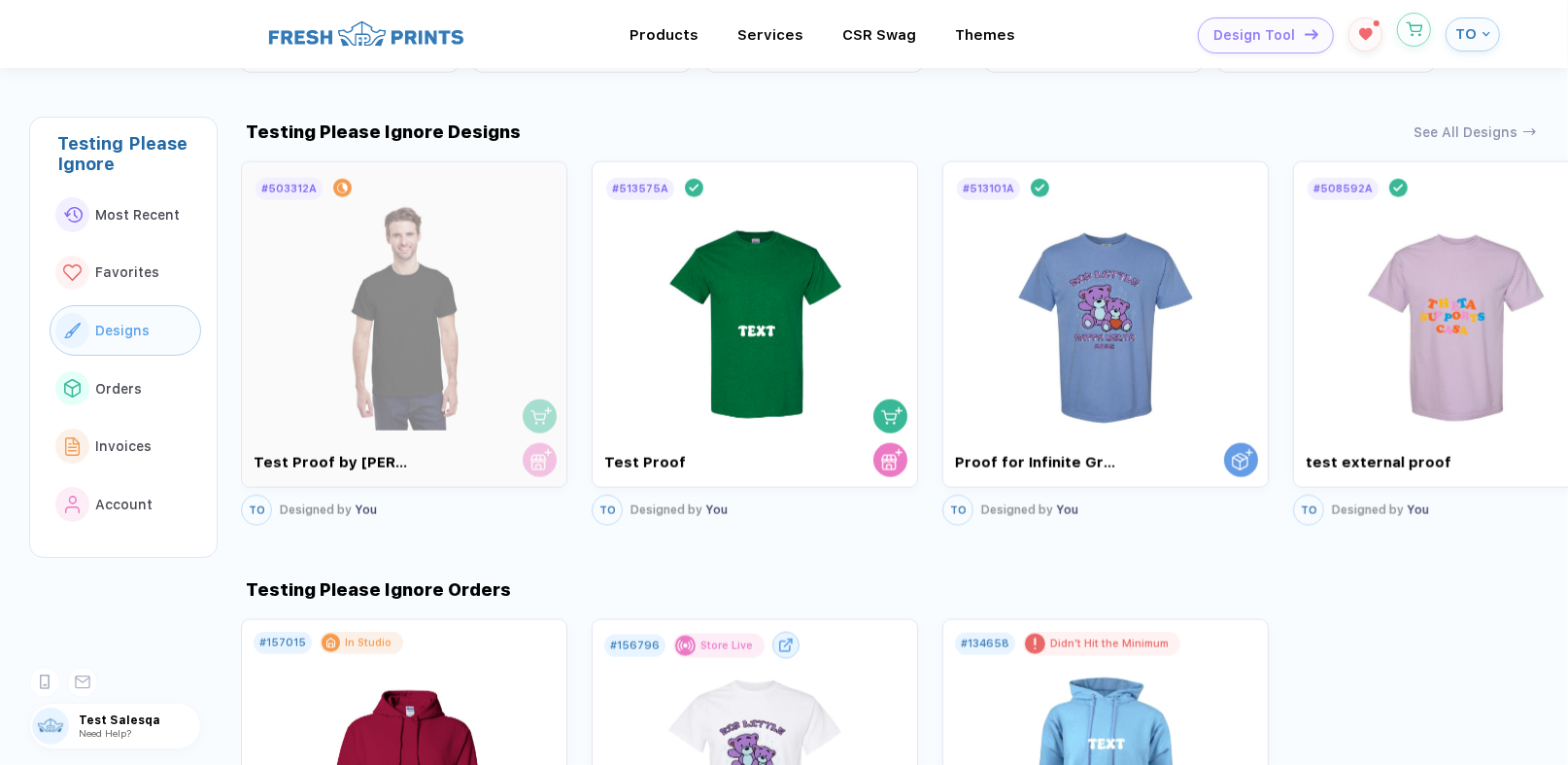
click at [1419, 45] on span at bounding box center [1413, 31] width 34 height 36
click at [1408, 23] on icon "button" at bounding box center [1413, 30] width 17 height 15
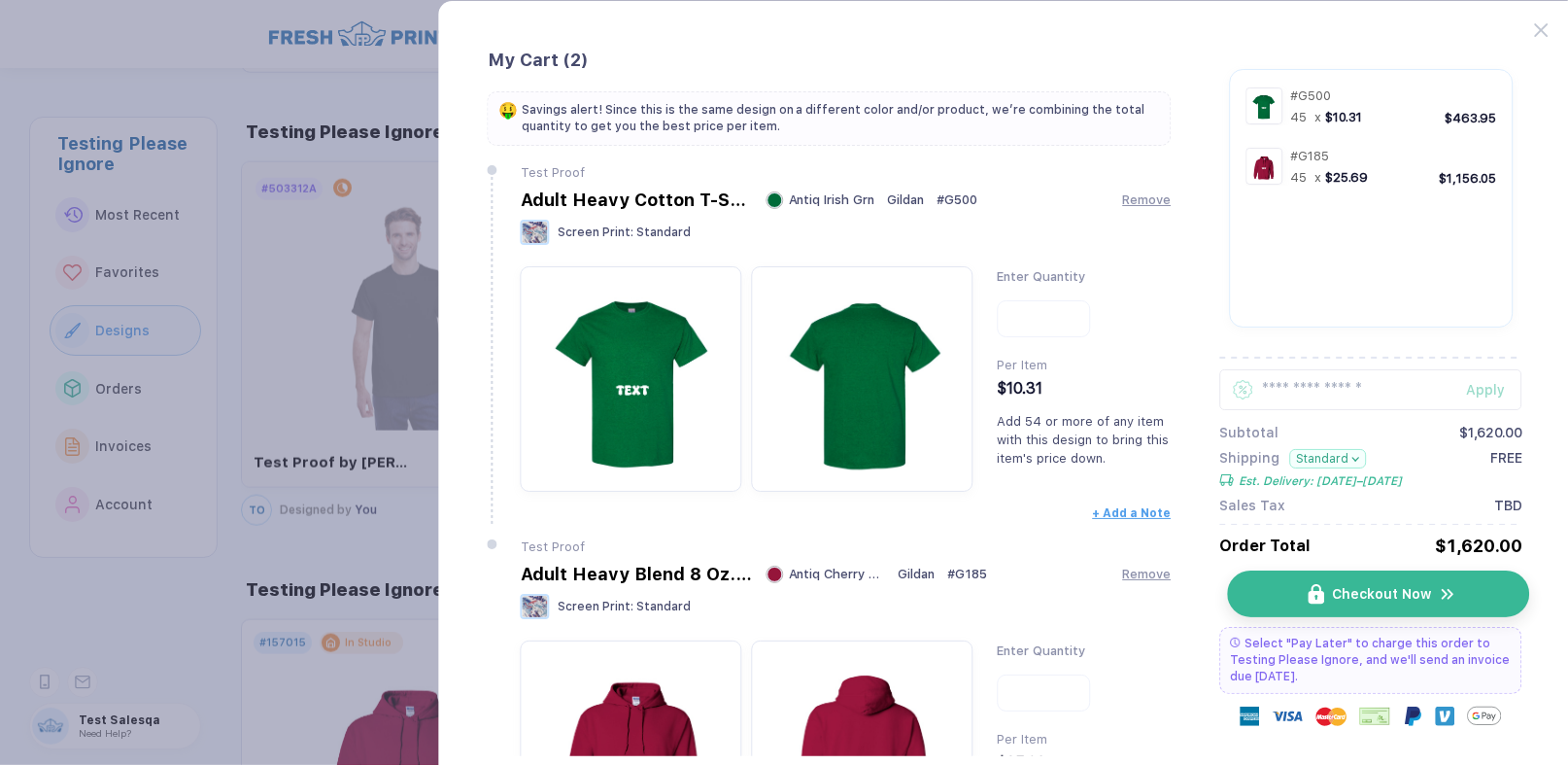
click at [1421, 601] on span "Checkout Now" at bounding box center [1383, 594] width 99 height 16
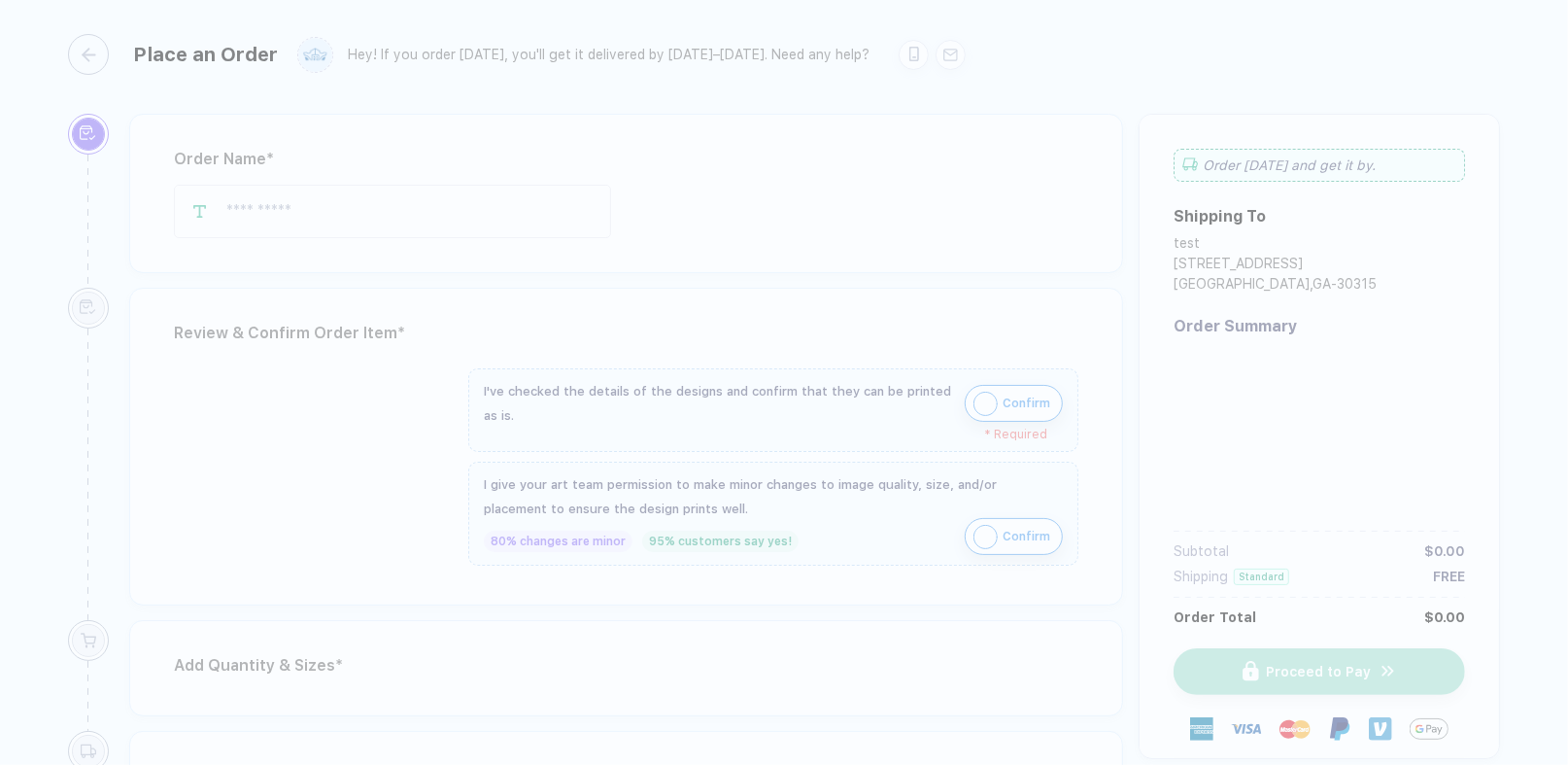
type input "**********"
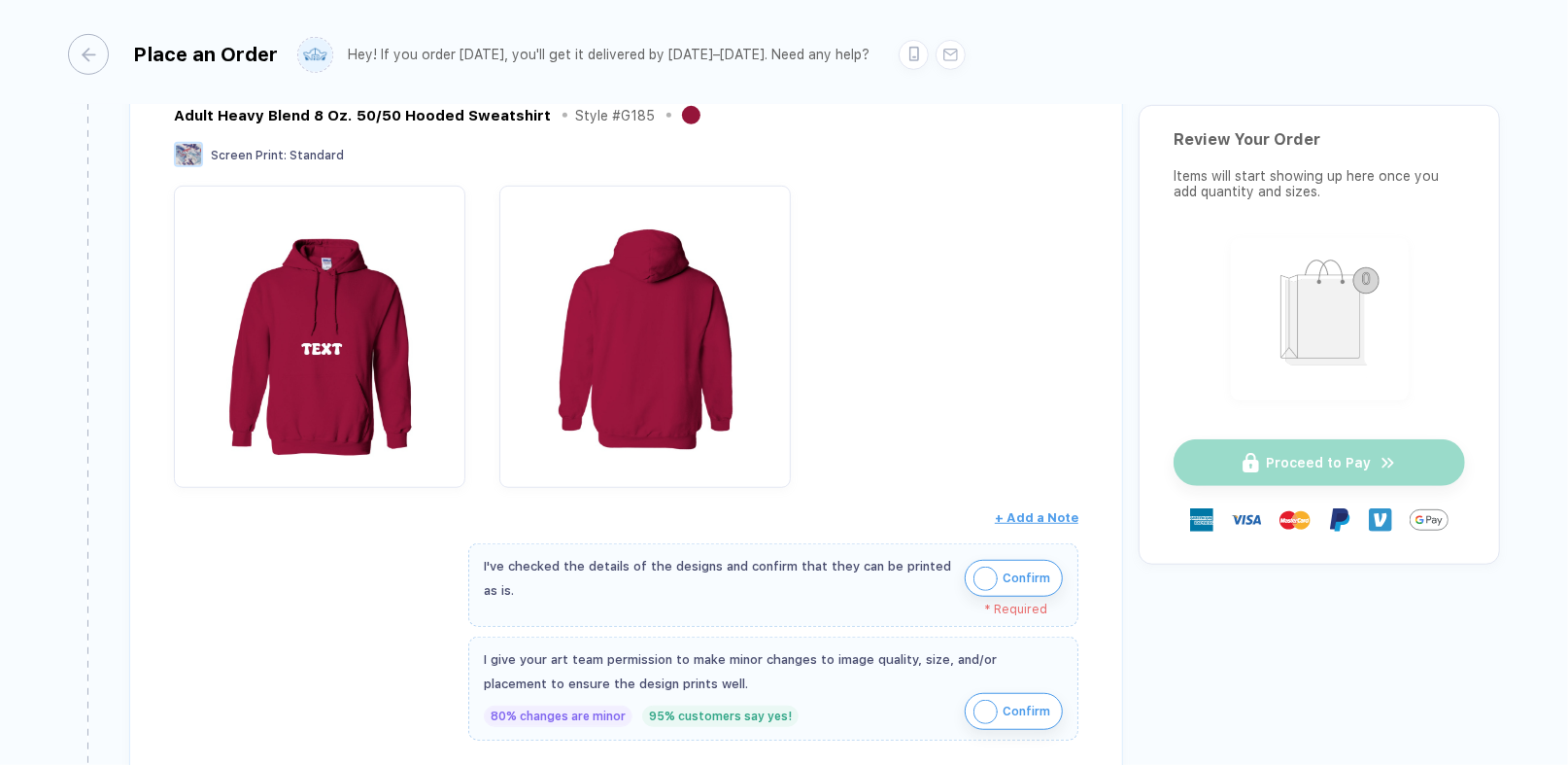
scroll to position [873, 0]
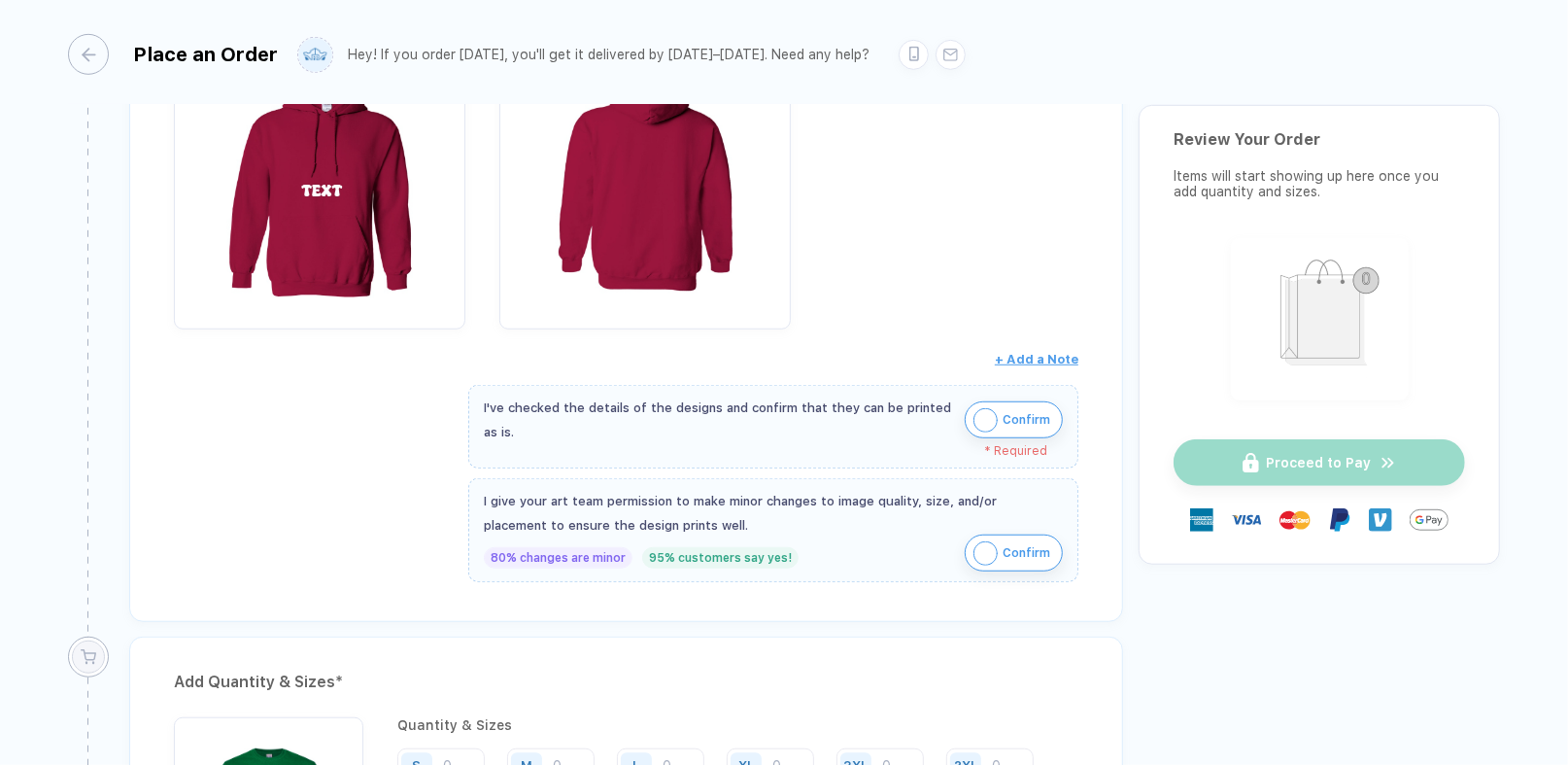
click at [1042, 414] on span "Confirm" at bounding box center [1026, 419] width 48 height 31
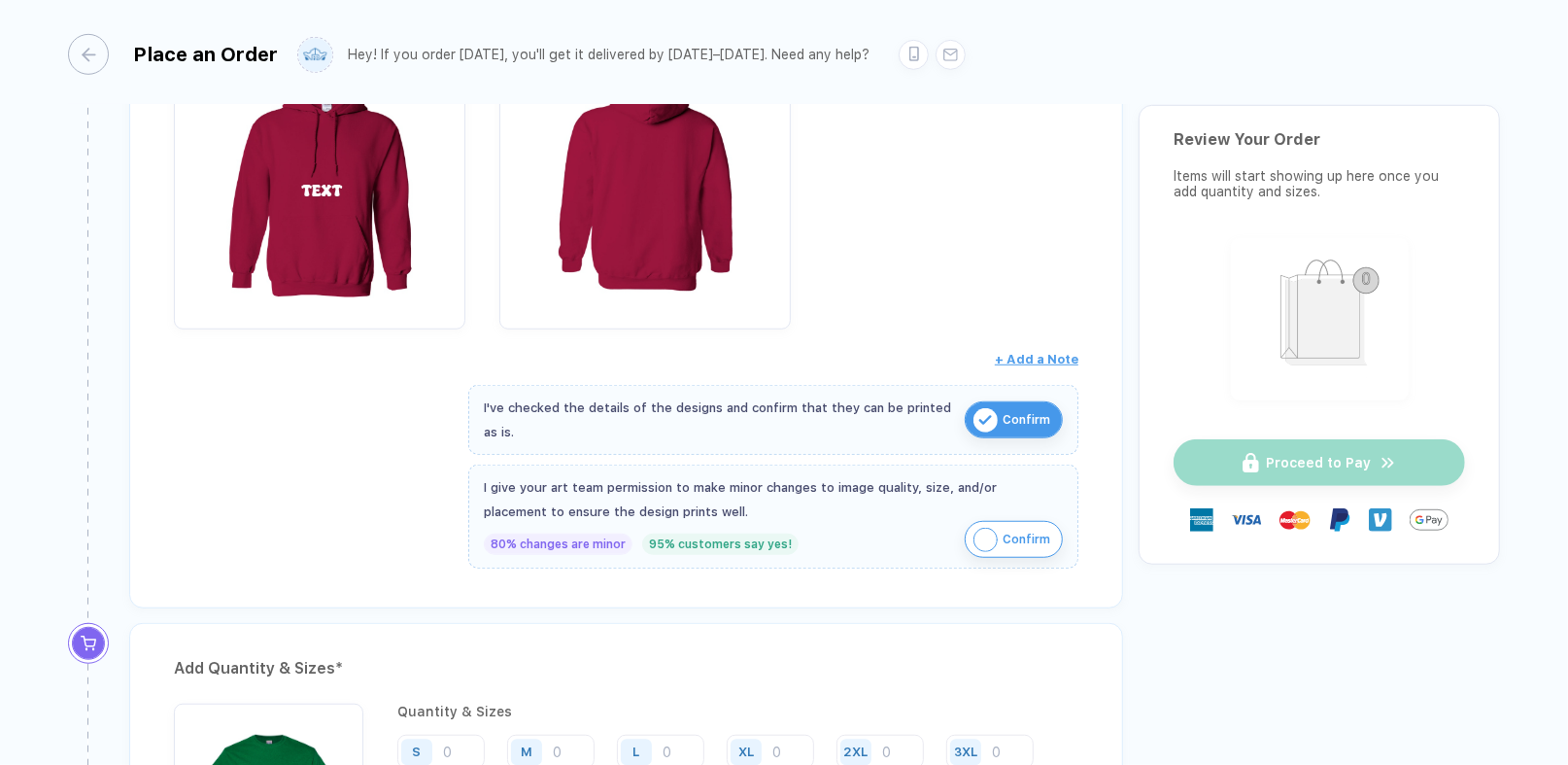
click at [1013, 524] on span "Confirm" at bounding box center [1026, 539] width 48 height 31
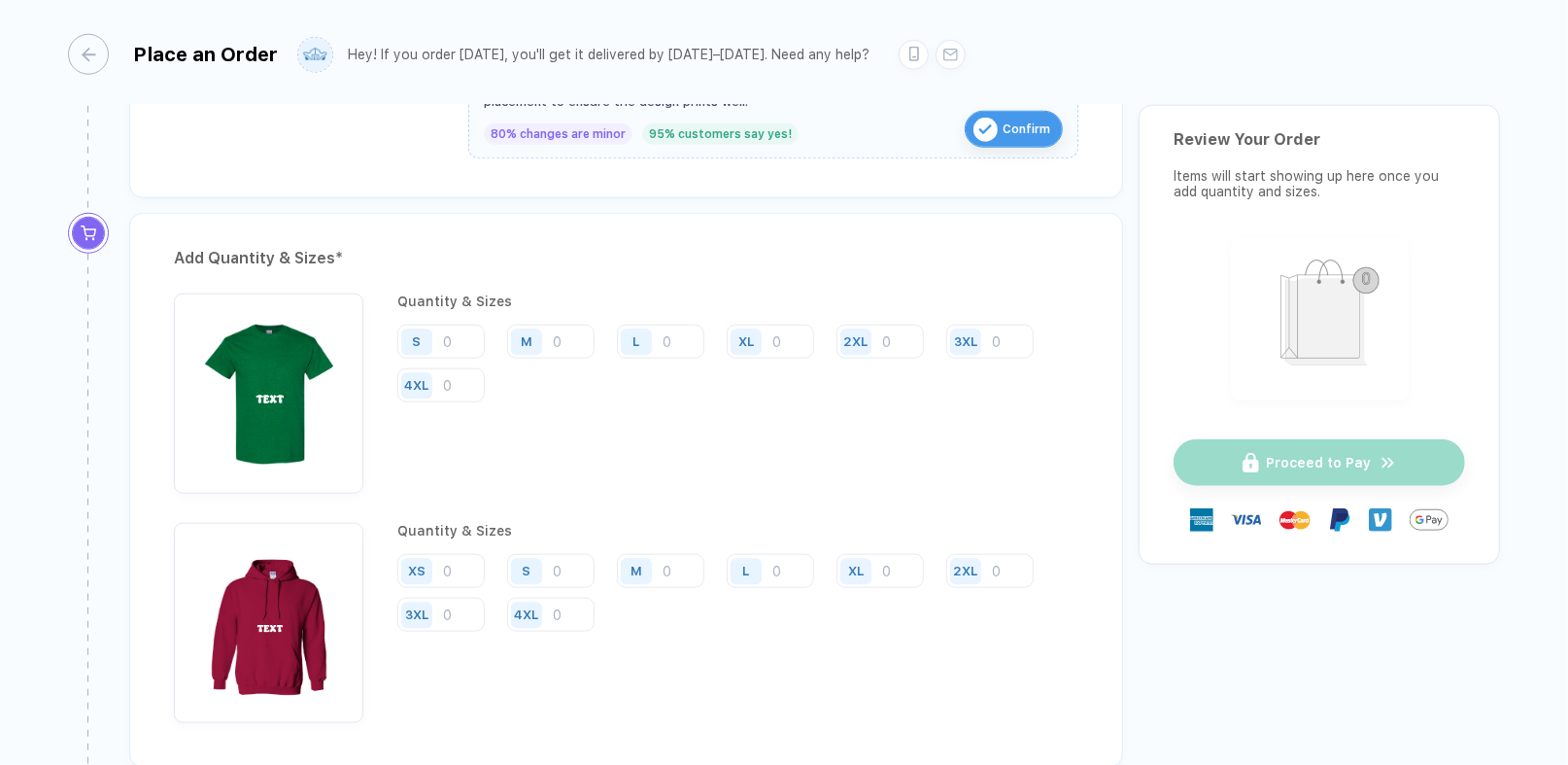
scroll to position [1359, 0]
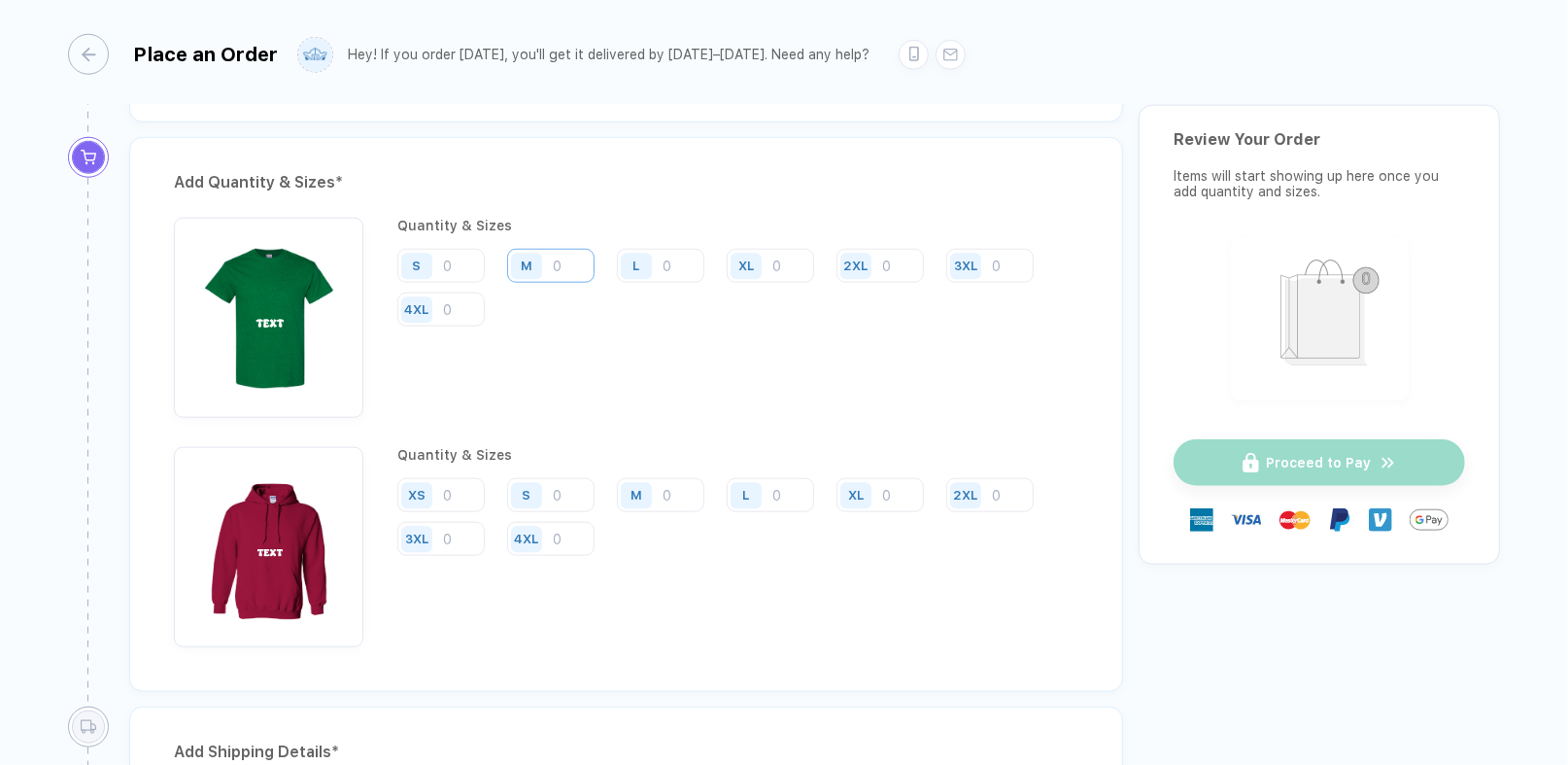
click at [581, 249] on input "number" at bounding box center [550, 266] width 87 height 34
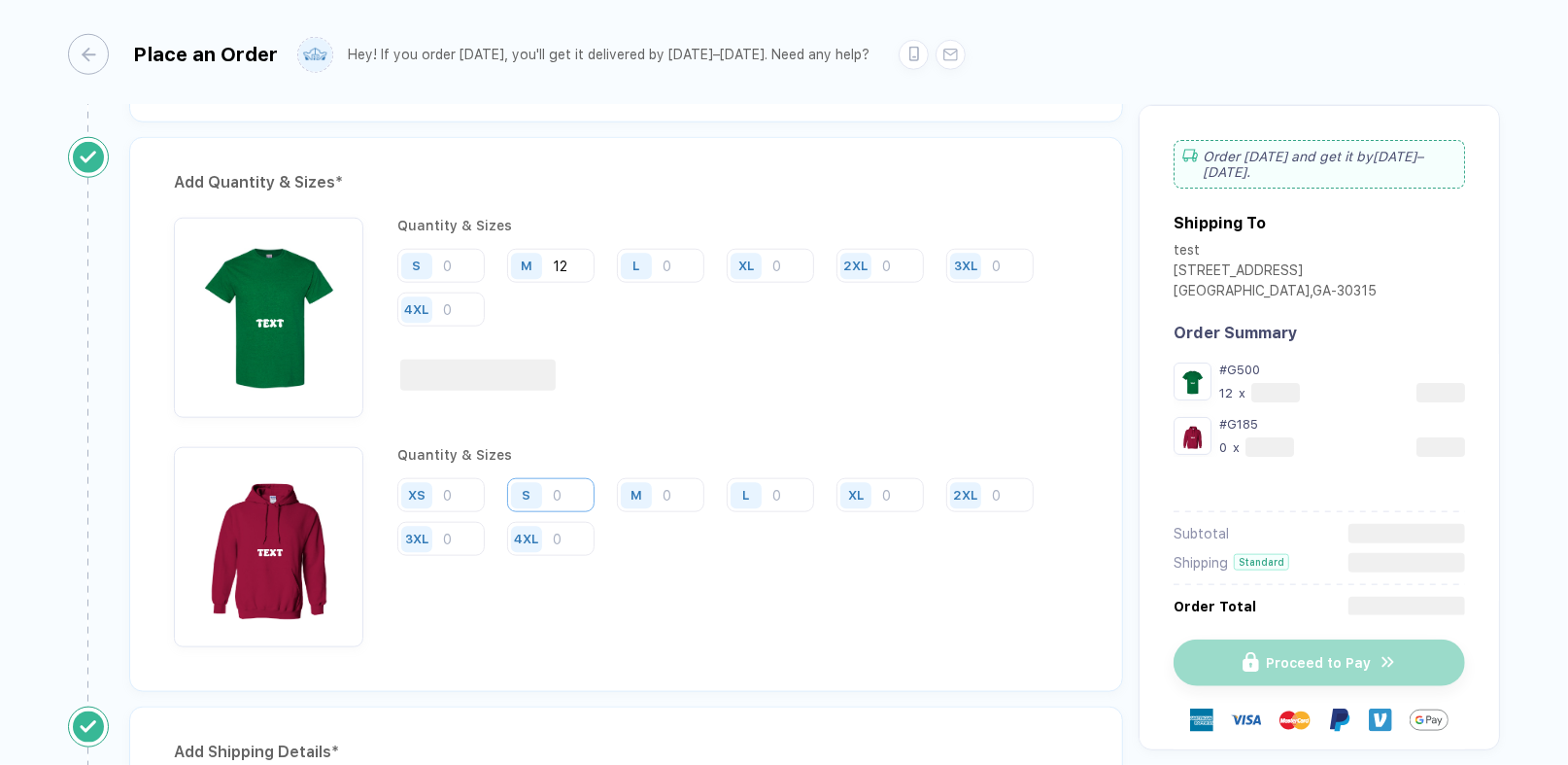
type input "12"
click at [582, 488] on input "number" at bounding box center [550, 495] width 87 height 34
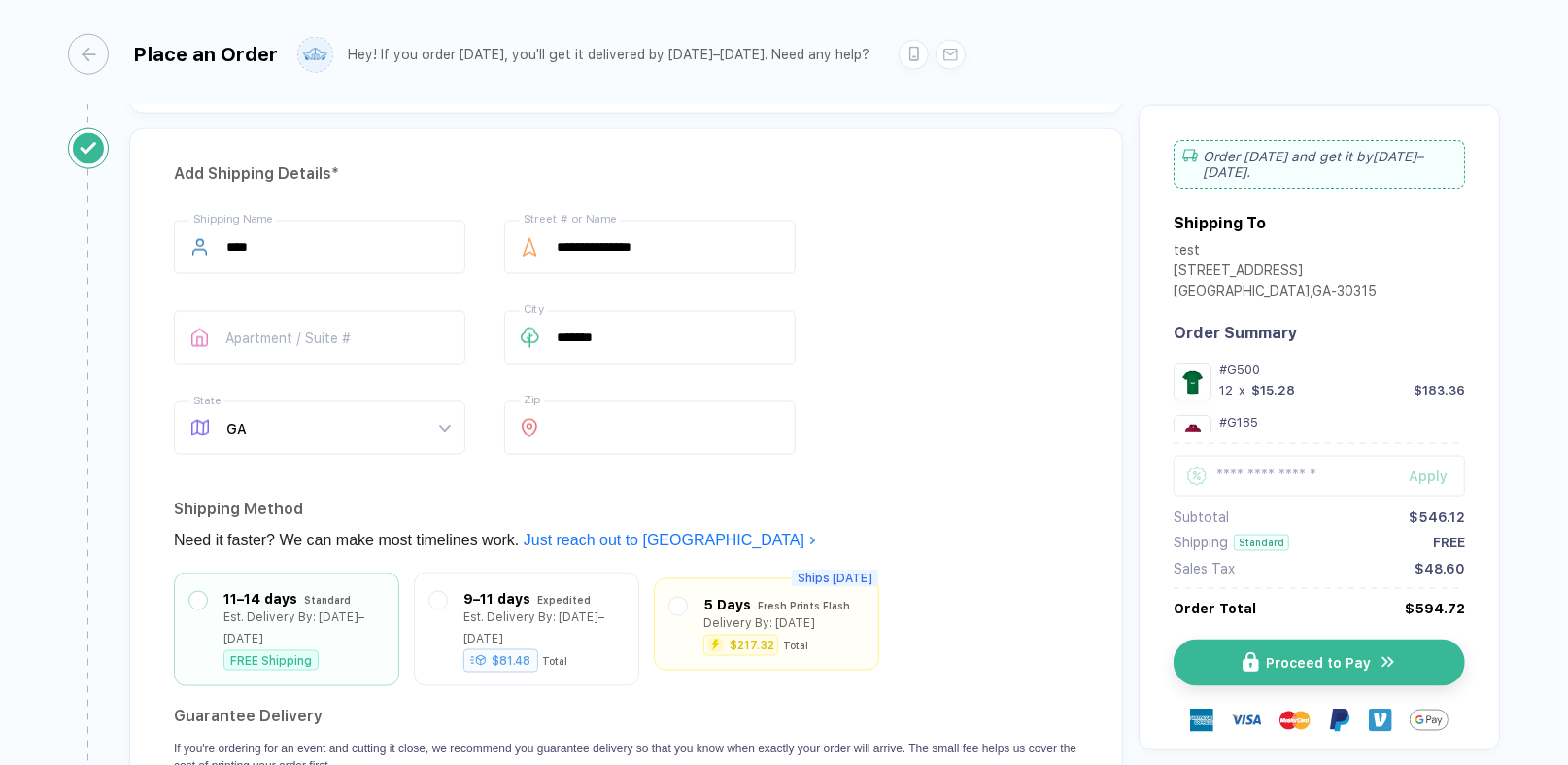
scroll to position [1943, 0]
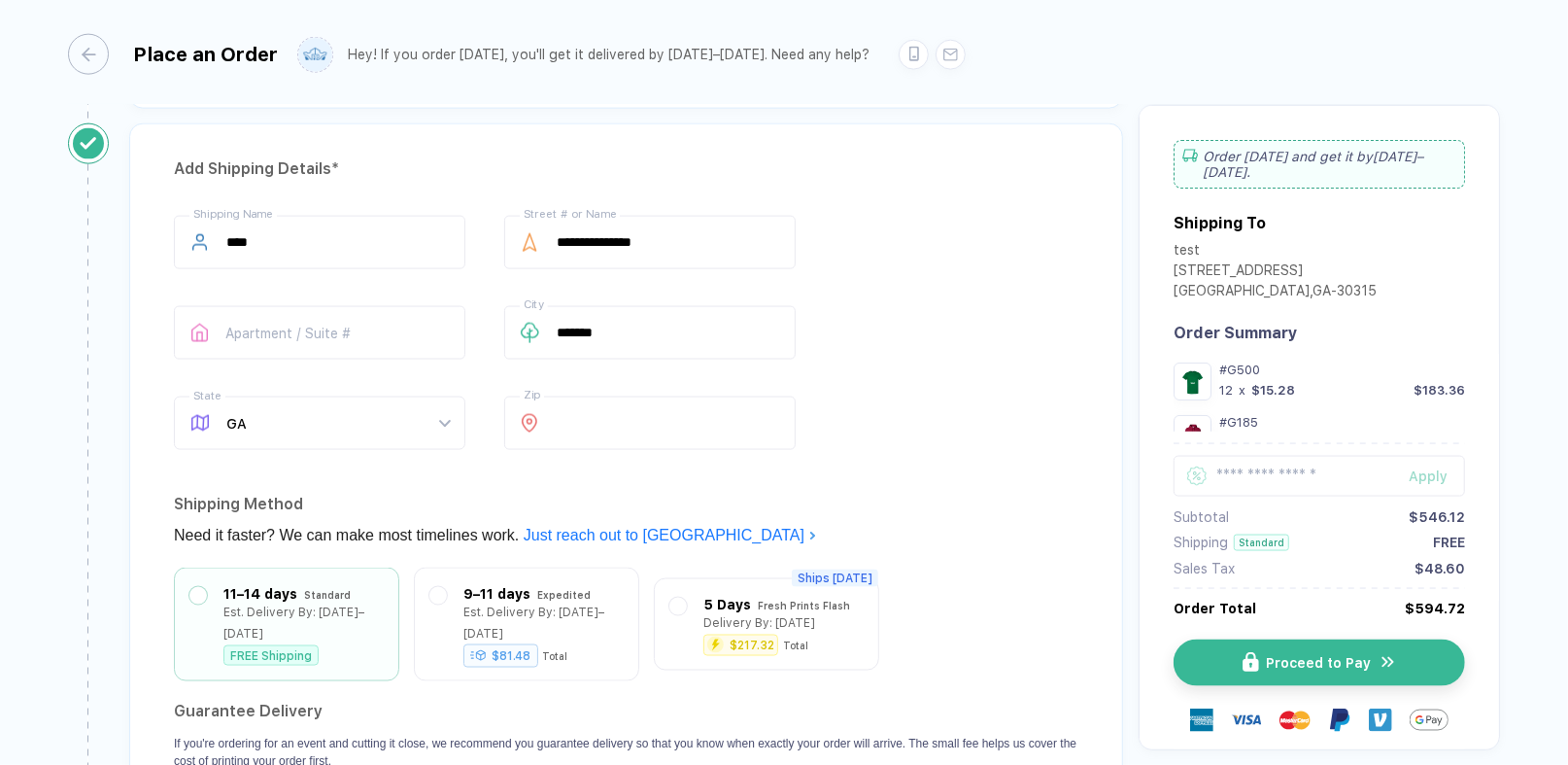
type input "12"
drag, startPoint x: 686, startPoint y: 234, endPoint x: 551, endPoint y: 238, distance: 135.1
click at [551, 238] on div "**********" at bounding box center [650, 242] width 292 height 54
paste input "text"
type input "**********"
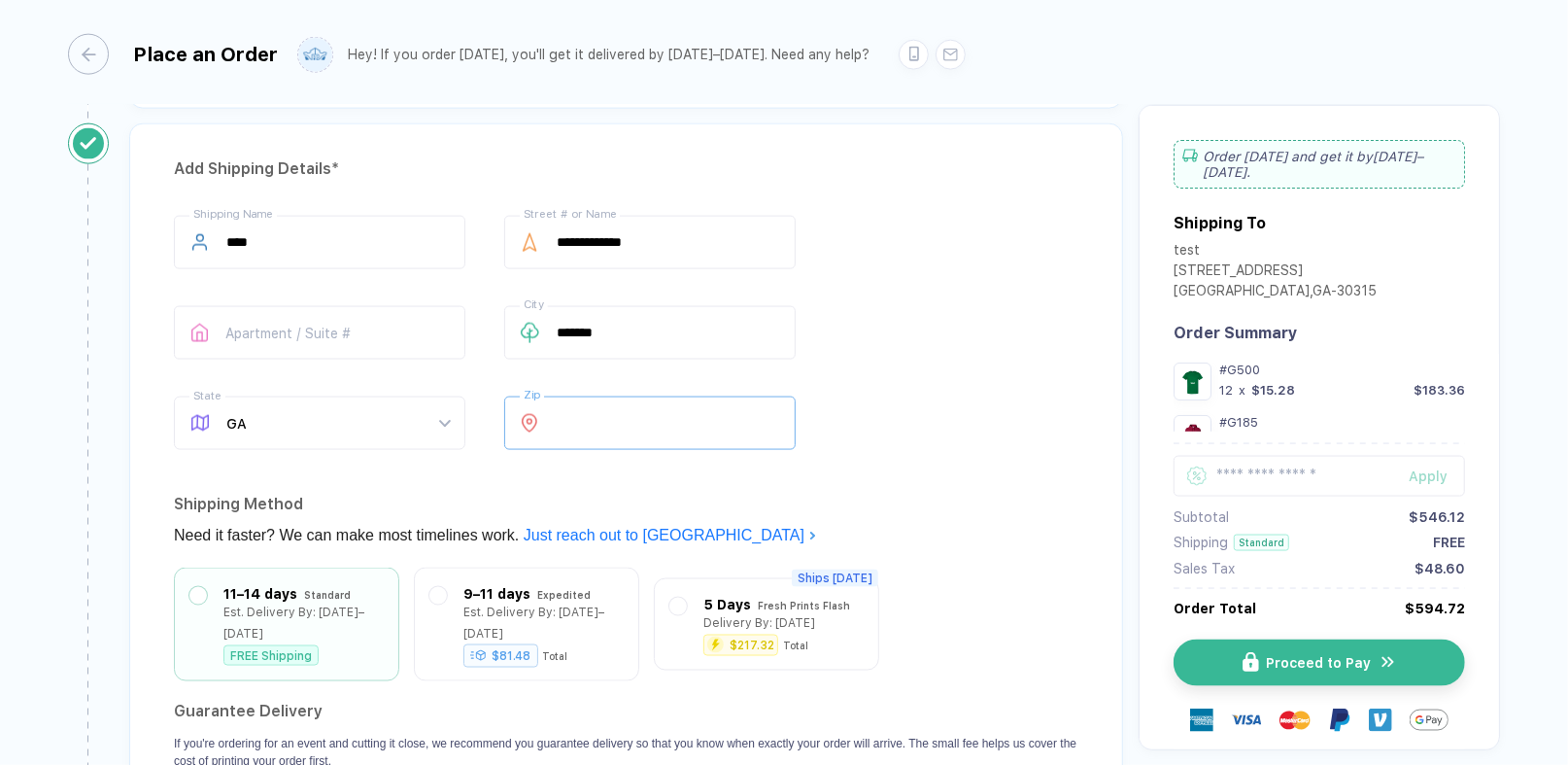
click at [629, 427] on input "*****" at bounding box center [650, 424] width 292 height 54
type input "*****"
click at [1257, 641] on button "Proceed to Pay" at bounding box center [1327, 662] width 292 height 47
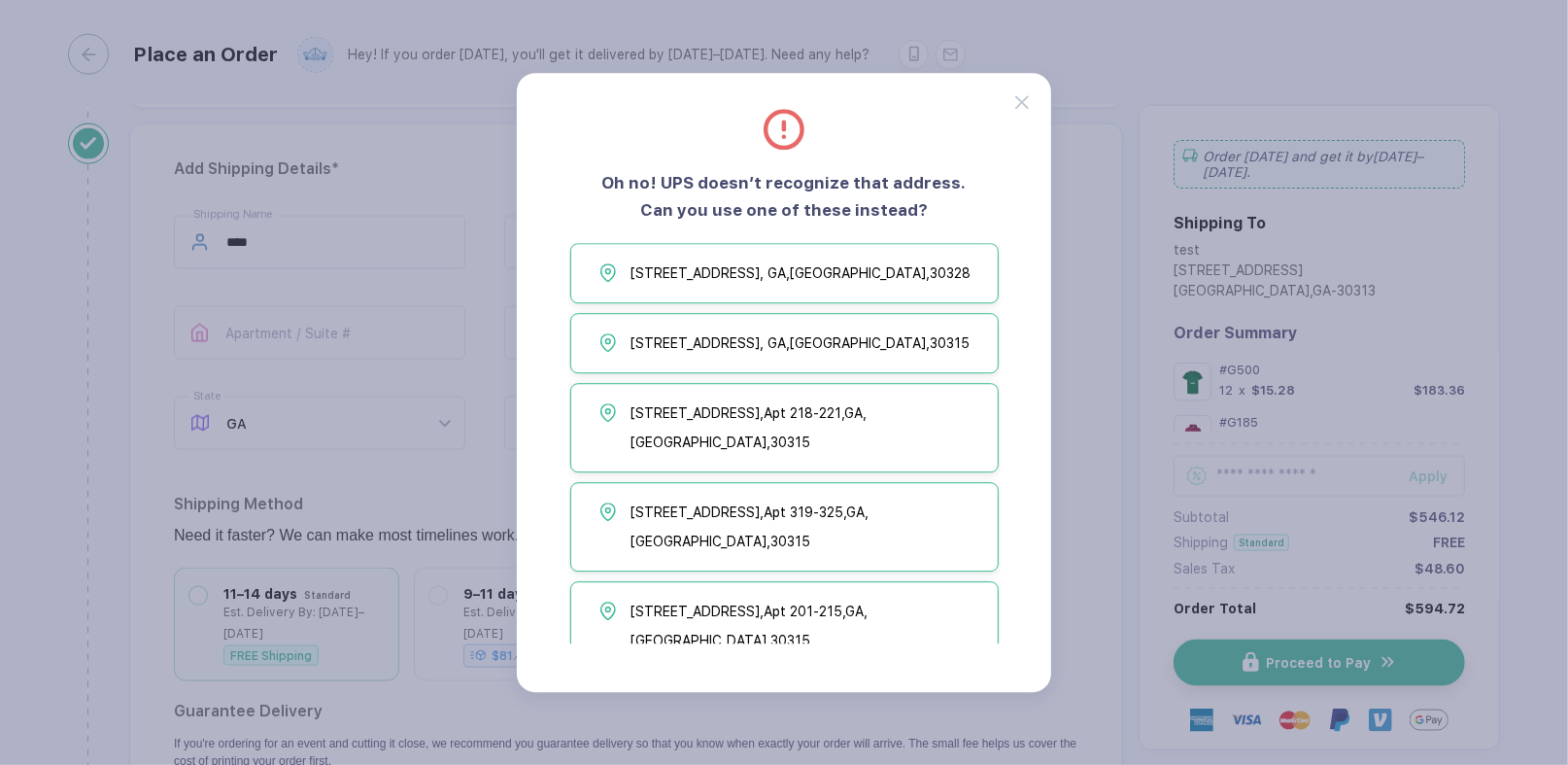
scroll to position [0, 0]
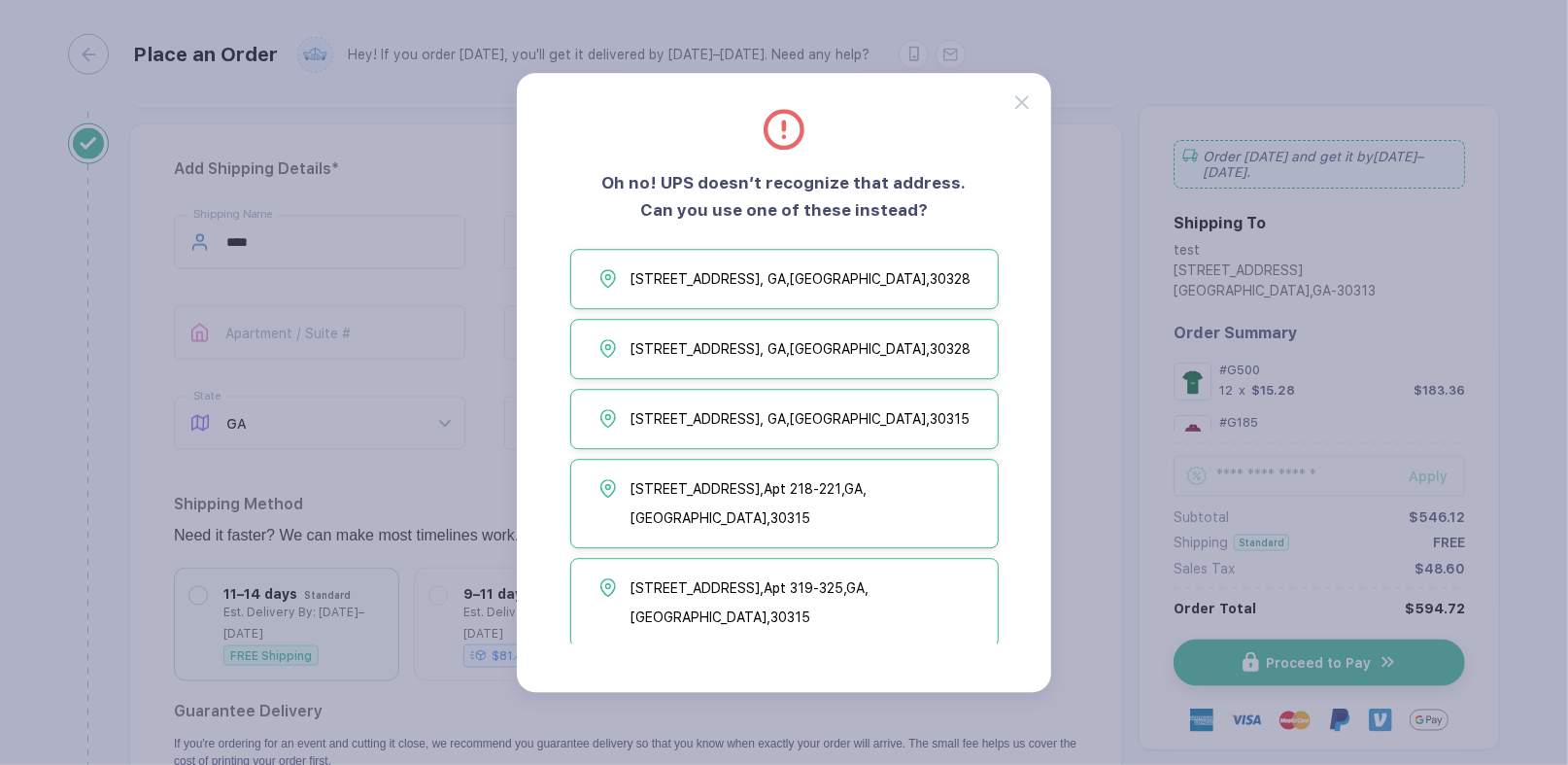
click at [1037, 101] on div at bounding box center [1032, 90] width 36 height 36
click at [998, 99] on div "Oh no! UPS doesn’t recognize that address. Can you use one of these instead? [S…" at bounding box center [784, 382] width 537 height 621
click at [1015, 103] on icon at bounding box center [1022, 102] width 14 height 14
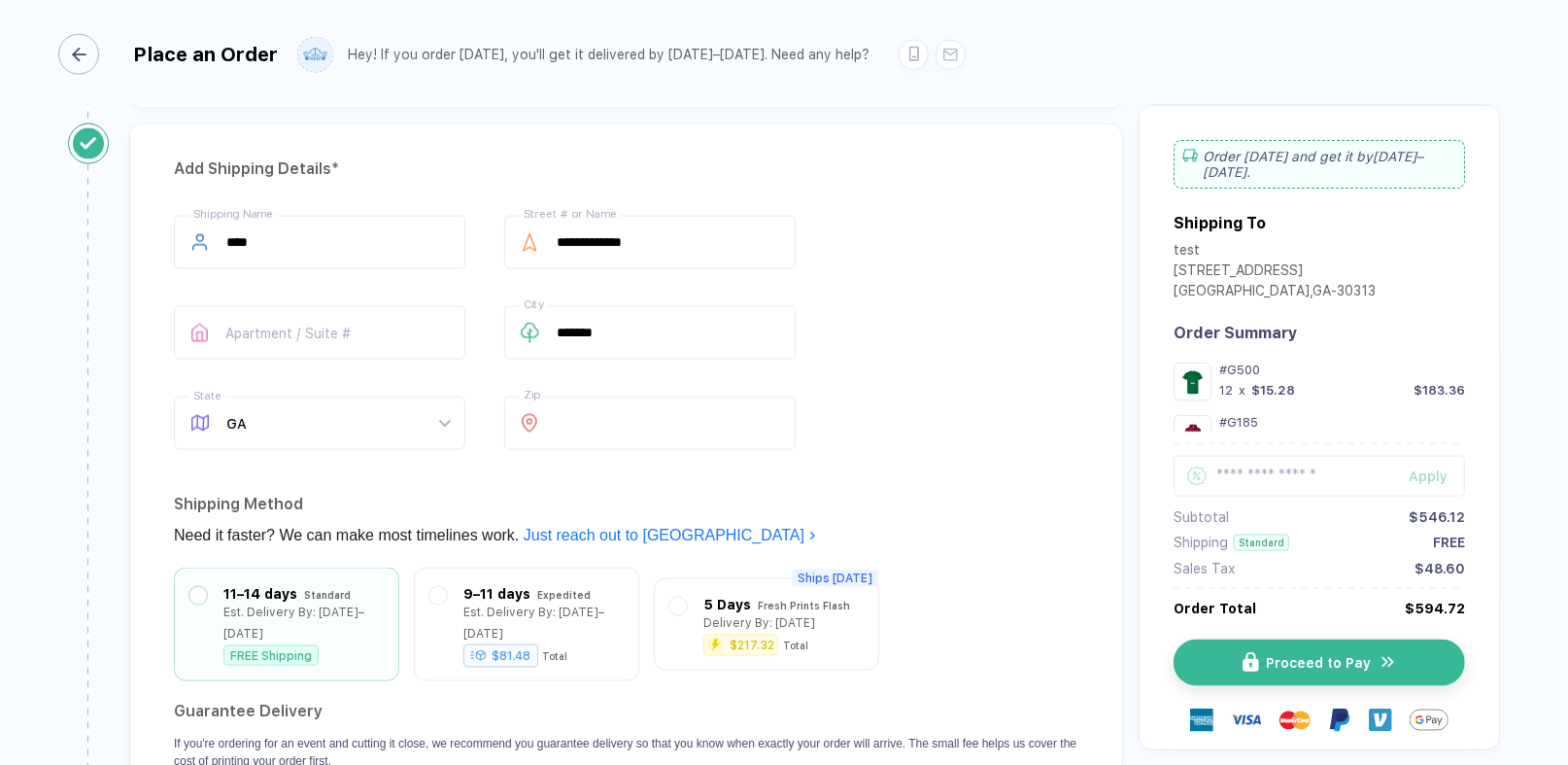
click at [79, 51] on icon "button" at bounding box center [78, 55] width 15 height 15
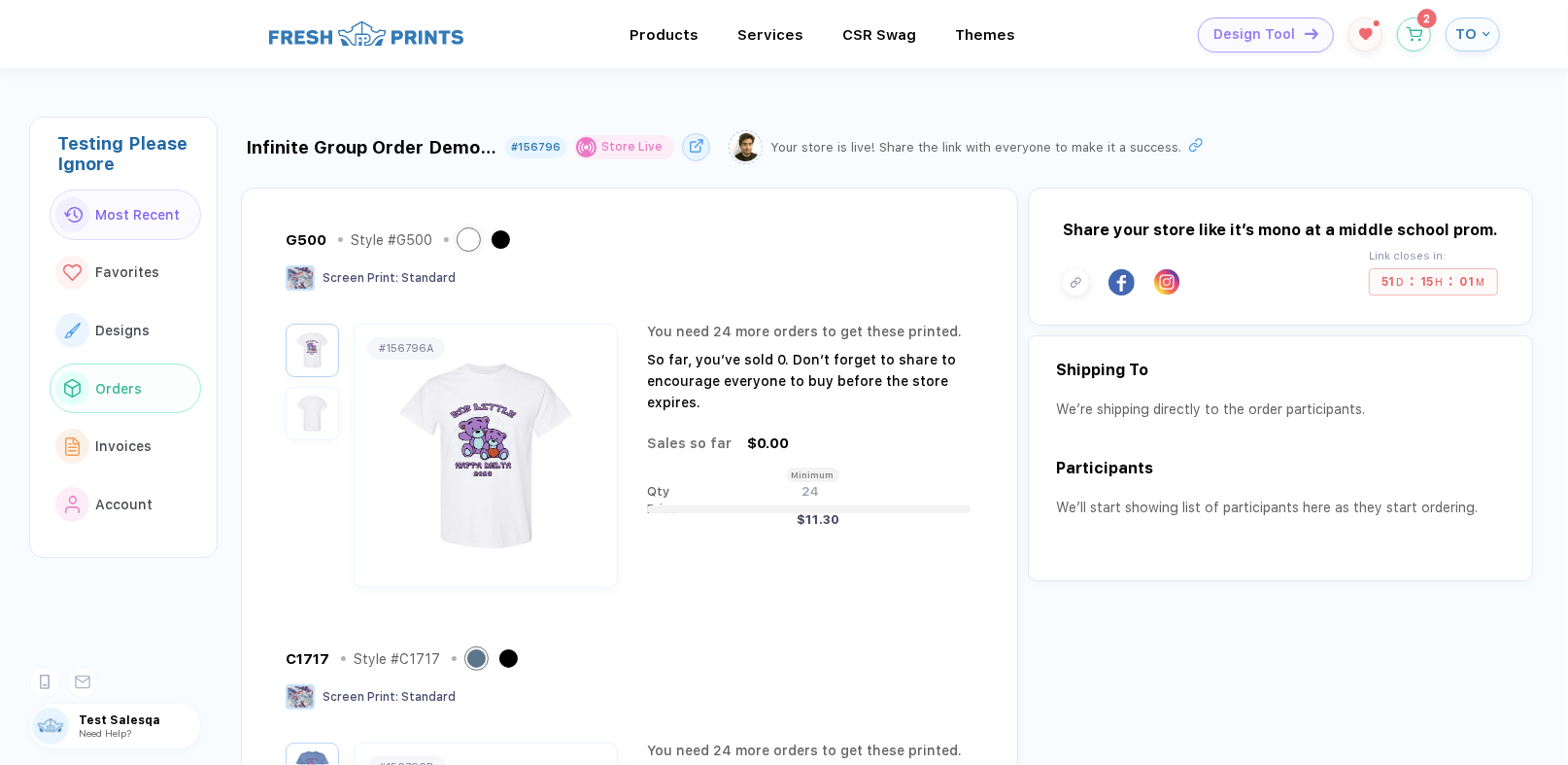
click at [132, 367] on button "Orders" at bounding box center [125, 388] width 152 height 51
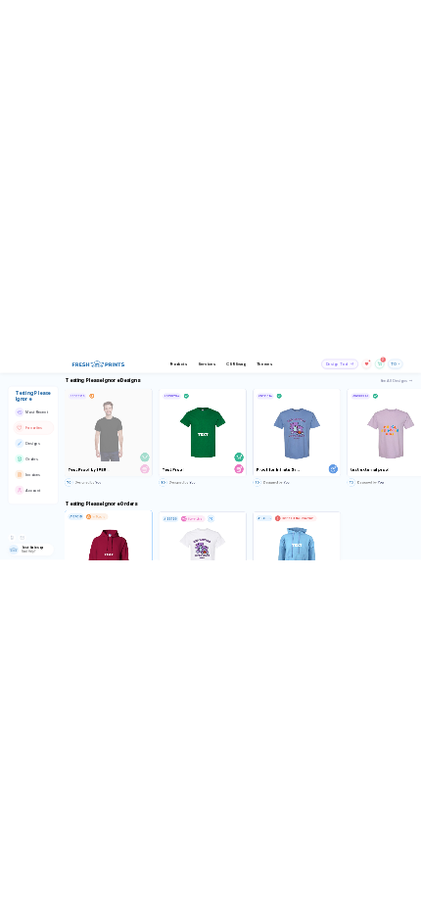
scroll to position [2182, 0]
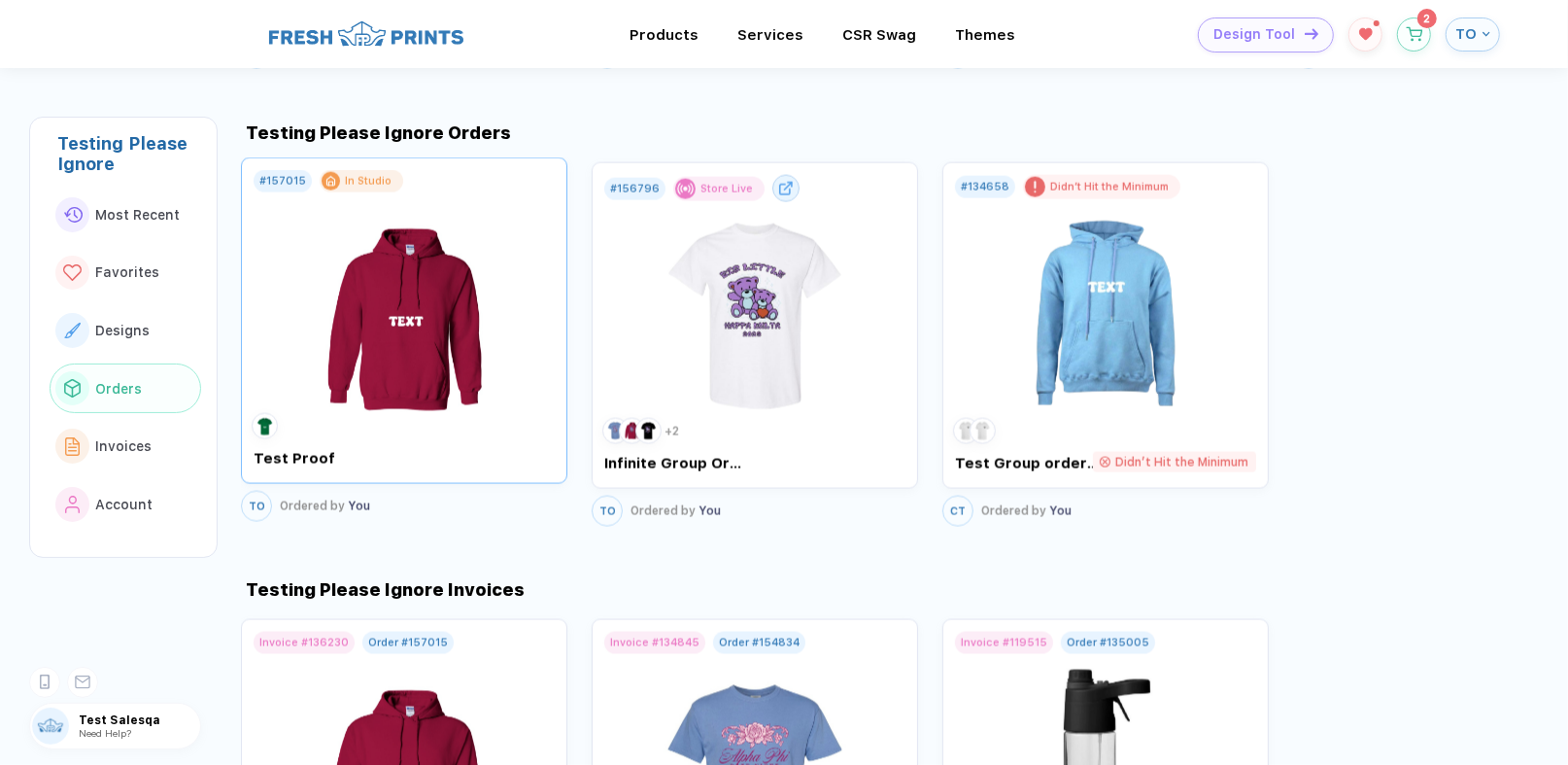
click at [427, 348] on img at bounding box center [405, 307] width 218 height 228
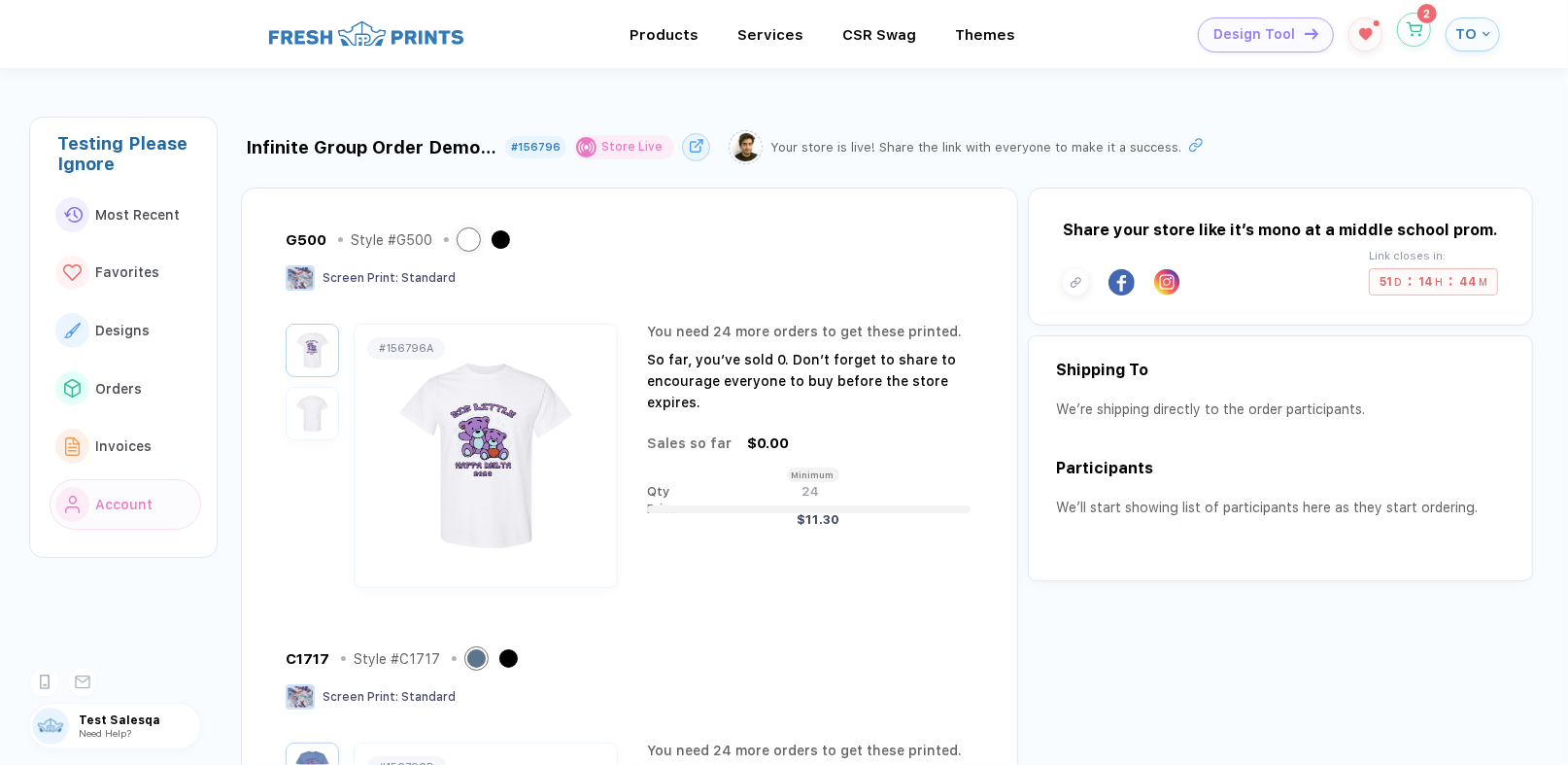
click at [1410, 28] on icon "button" at bounding box center [1413, 30] width 17 height 15
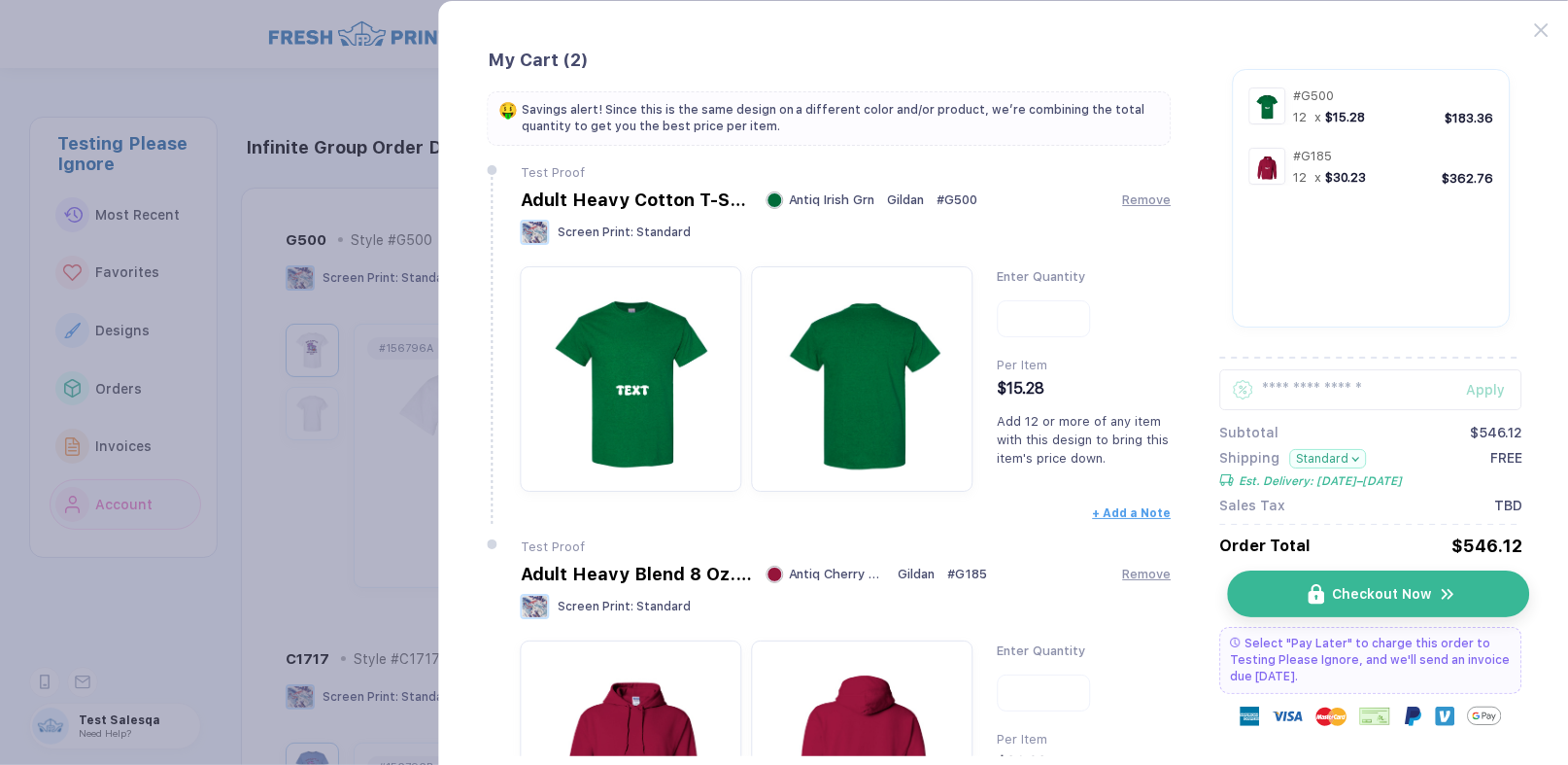
click at [1446, 593] on img "button" at bounding box center [1448, 594] width 18 height 19
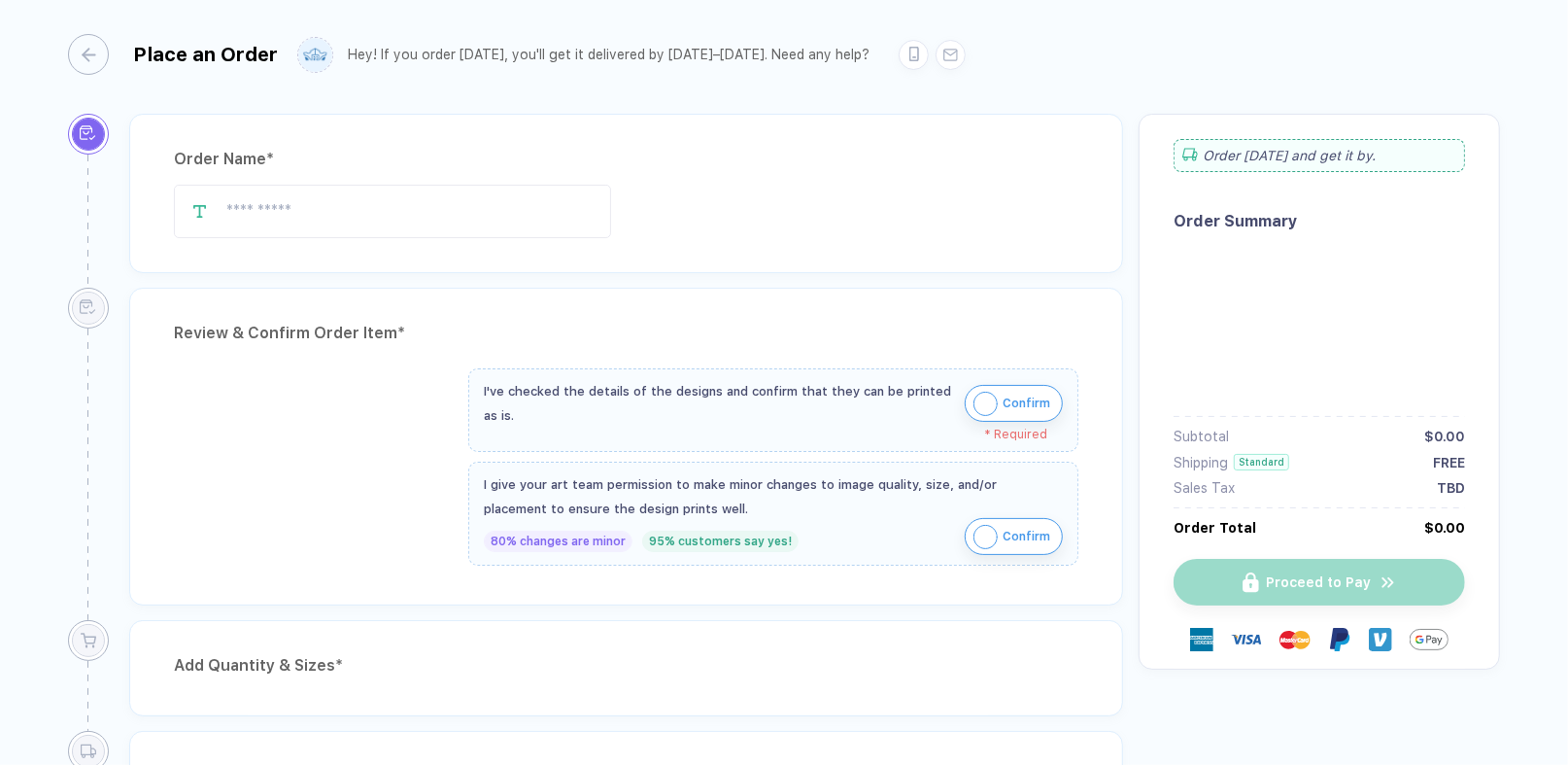
type input "**********"
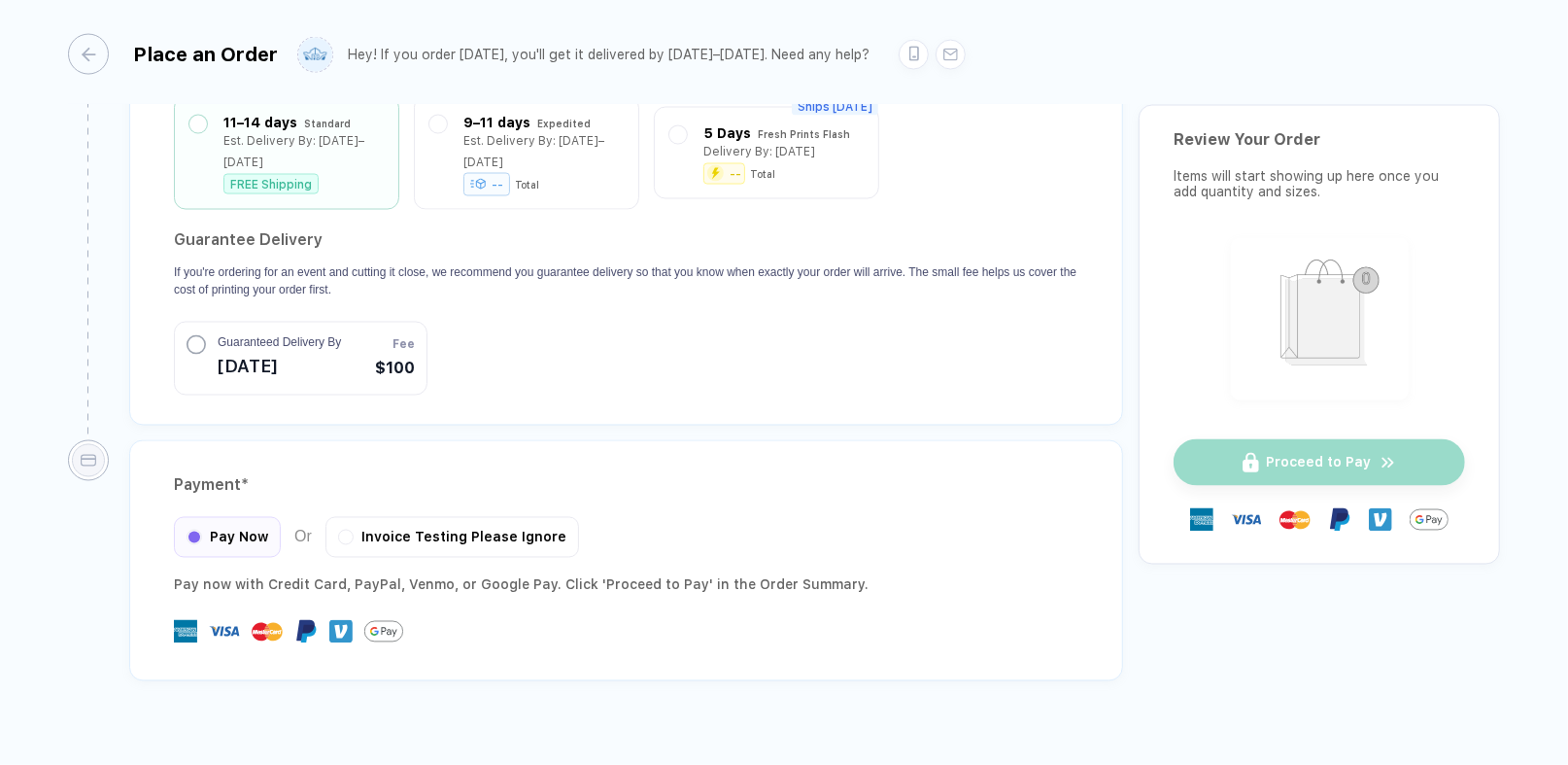
scroll to position [2039, 0]
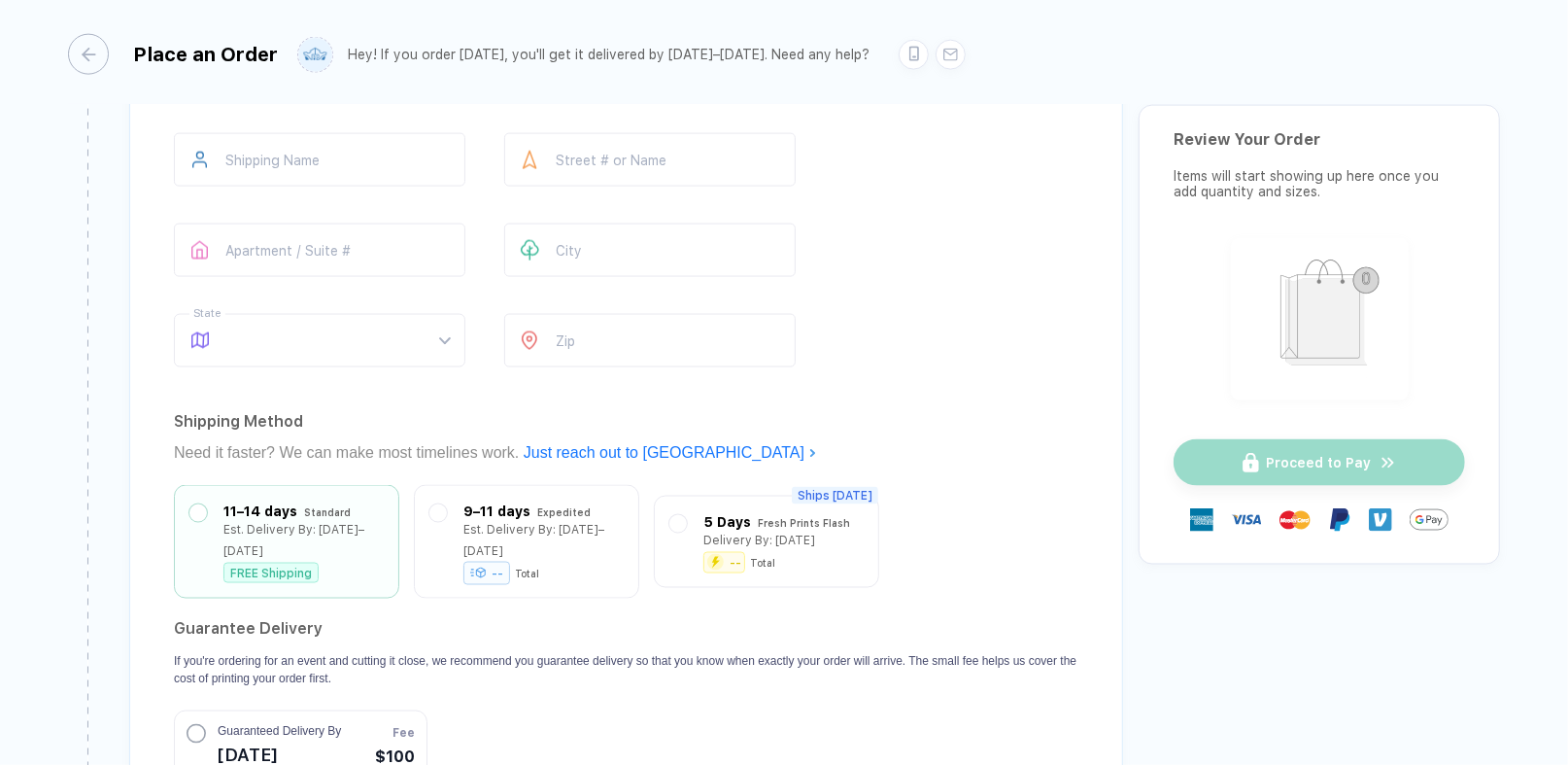
click at [548, 314] on div at bounding box center [530, 340] width 52 height 54
click at [561, 321] on input "number" at bounding box center [650, 340] width 292 height 54
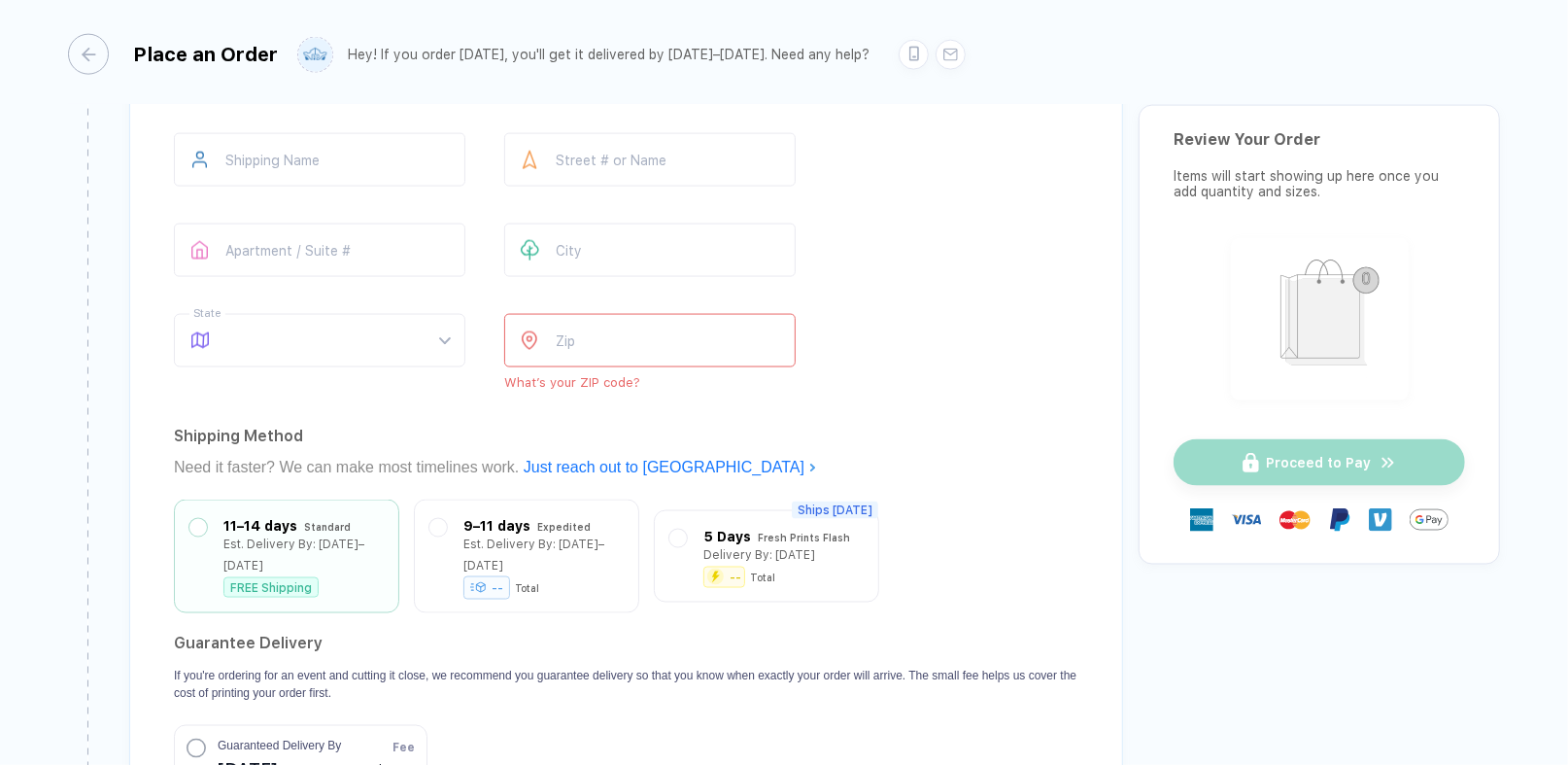
click at [973, 381] on div "Add Shipping Details * Shipping Name Street # or Name Apartment / Suite # City …" at bounding box center [626, 435] width 994 height 788
click at [685, 331] on input "number" at bounding box center [650, 340] width 292 height 54
click at [947, 372] on div "Shipping Name Street # or Name Apartment / Suite # City State What’s your state…" at bounding box center [626, 261] width 905 height 257
click at [1011, 289] on div "Shipping Name Street # or Name Apartment / Suite # City State What’s your state…" at bounding box center [626, 261] width 905 height 257
click at [707, 336] on input "number" at bounding box center [650, 340] width 292 height 54
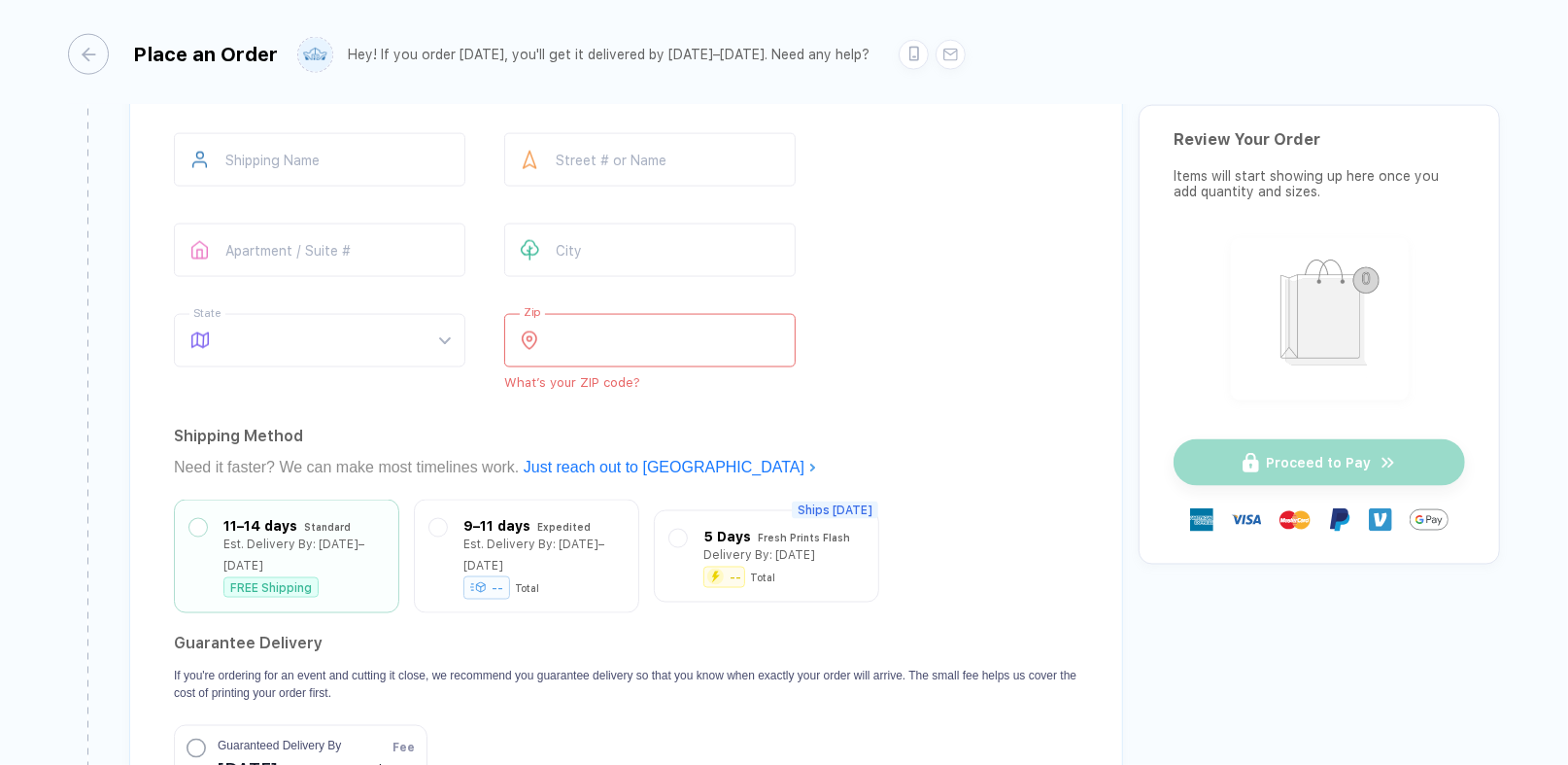
click at [712, 329] on input "number" at bounding box center [650, 340] width 292 height 54
click at [540, 326] on div at bounding box center [530, 340] width 52 height 54
click at [988, 338] on div "Shipping Name Street # or Name Apartment / Suite # City State What’s your state…" at bounding box center [626, 261] width 905 height 257
